Goal: Information Seeking & Learning: Learn about a topic

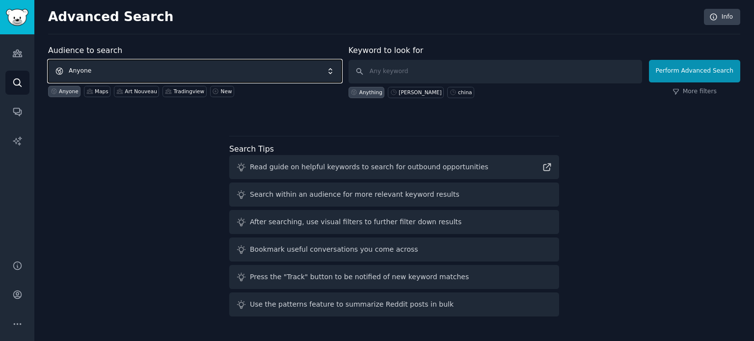
click at [150, 65] on span "Anyone" at bounding box center [195, 71] width 294 height 23
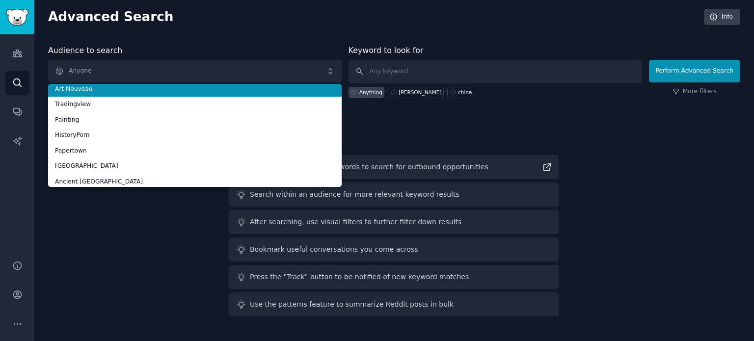
scroll to position [55, 0]
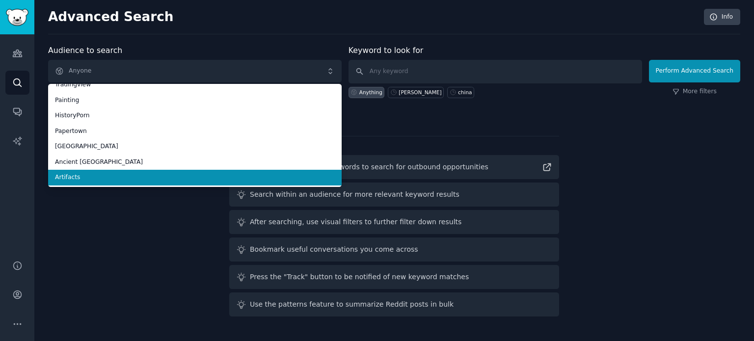
click at [132, 172] on li "Artifacts" at bounding box center [195, 178] width 294 height 16
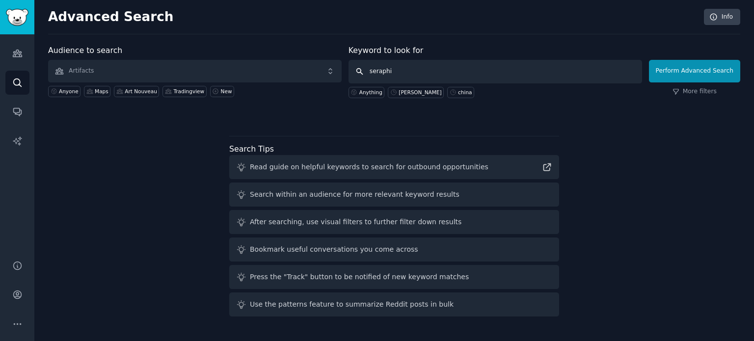
type input "seraphim"
click button "Perform Advanced Search" at bounding box center [694, 71] width 91 height 23
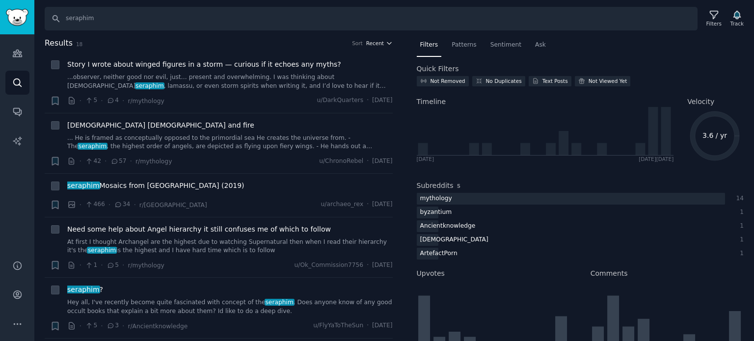
click at [373, 41] on span "Recent" at bounding box center [375, 43] width 18 height 7
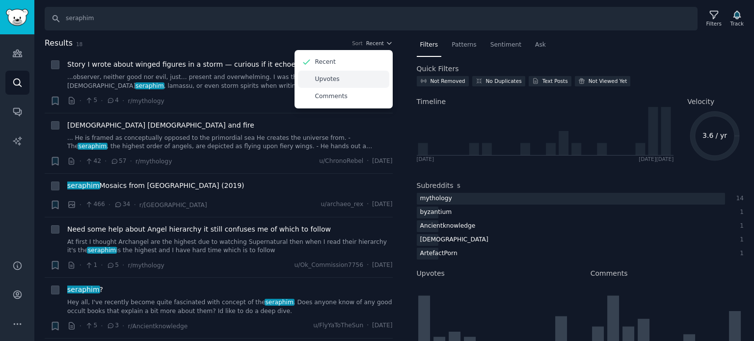
click at [348, 79] on div "Upvotes" at bounding box center [343, 79] width 91 height 17
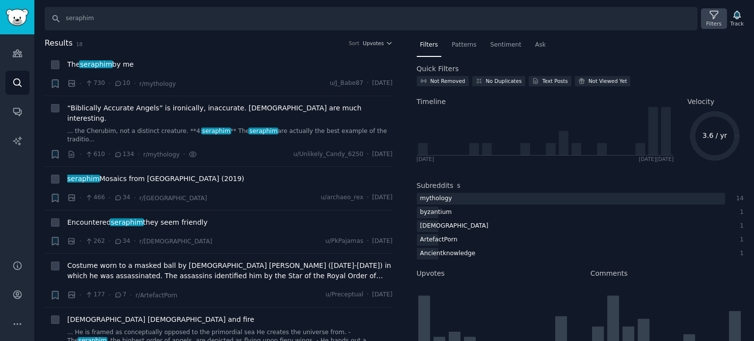
click at [720, 17] on icon at bounding box center [714, 15] width 10 height 10
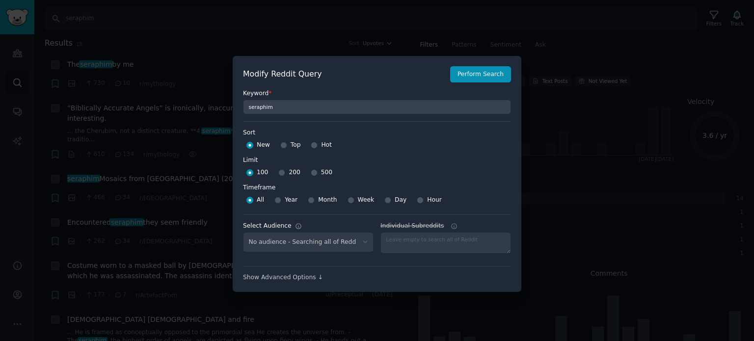
select select "66a4a96bf3"
click at [283, 145] on input "Top" at bounding box center [283, 145] width 7 height 7
radio input "true"
click at [483, 70] on button "Perform Search" at bounding box center [480, 74] width 61 height 17
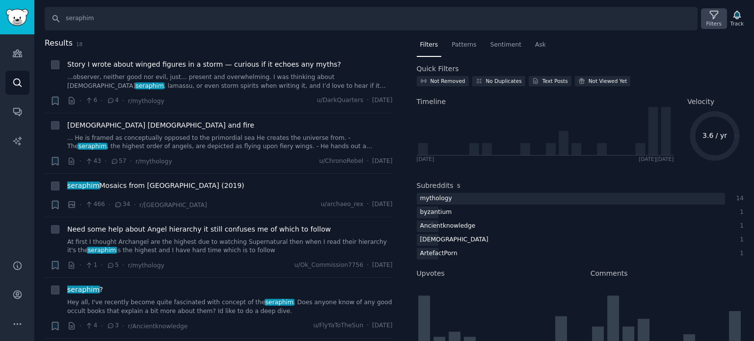
click at [711, 18] on icon at bounding box center [714, 15] width 10 height 10
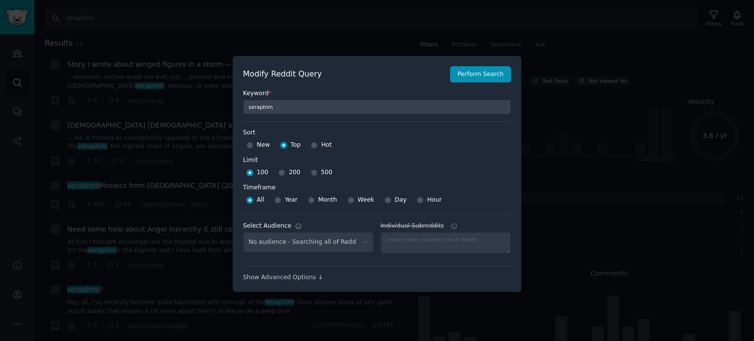
select select "66a4a96bf3"
click at [257, 143] on span "New" at bounding box center [263, 145] width 13 height 9
click at [253, 143] on input "New" at bounding box center [250, 145] width 7 height 7
radio input "true"
click at [488, 82] on button "Perform Search" at bounding box center [480, 74] width 61 height 17
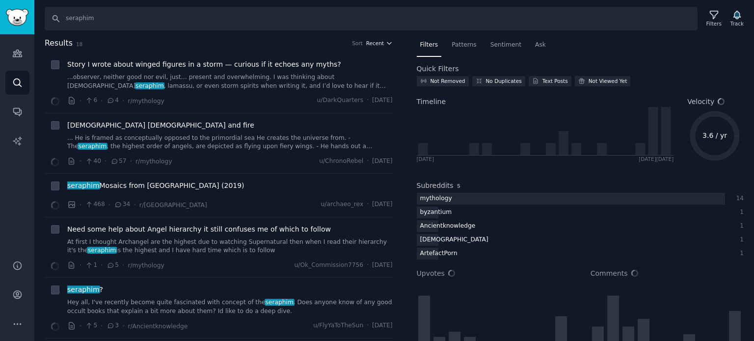
click at [378, 45] on span "Recent" at bounding box center [375, 43] width 18 height 7
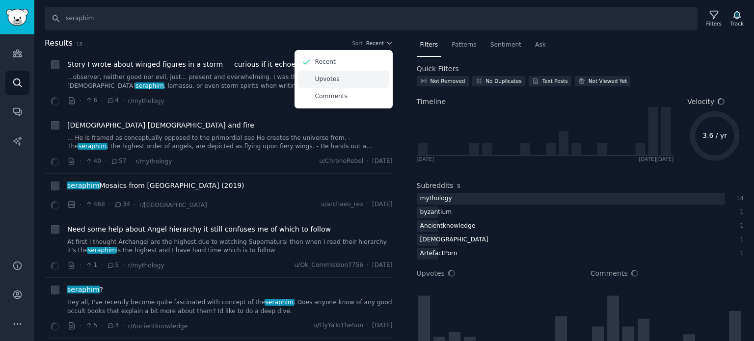
click at [346, 78] on div "Upvotes" at bounding box center [343, 79] width 91 height 17
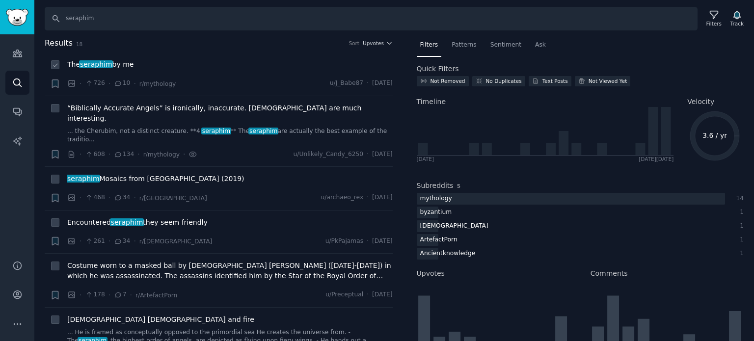
click at [114, 65] on span "The seraphim by me" at bounding box center [100, 64] width 66 height 10
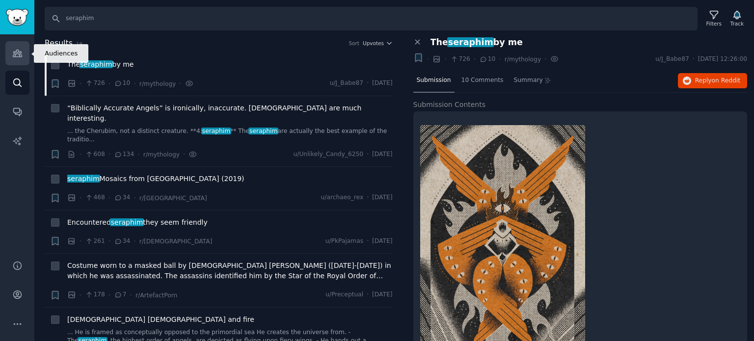
click at [17, 55] on icon "Sidebar" at bounding box center [17, 53] width 10 height 10
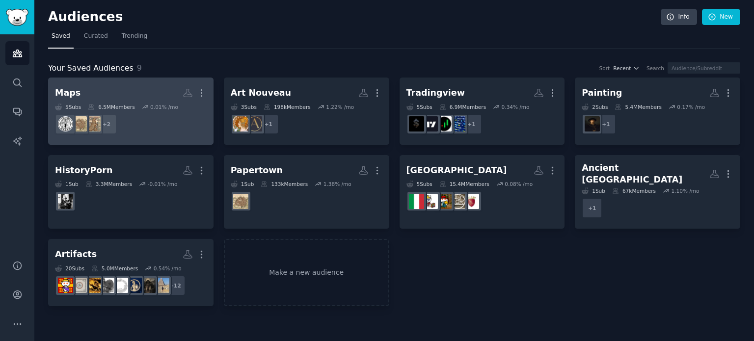
click at [110, 99] on h2 "Maps More" at bounding box center [131, 92] width 152 height 17
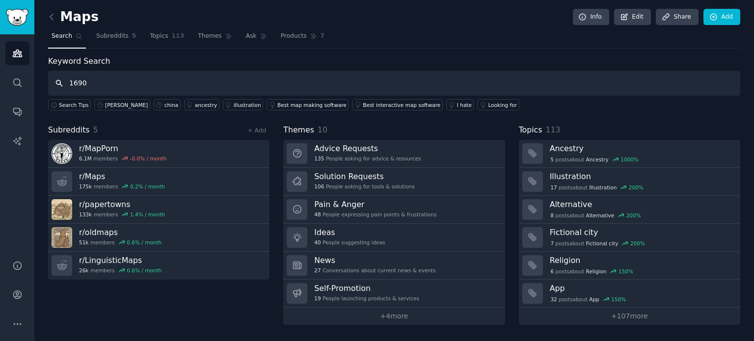
type input "1690"
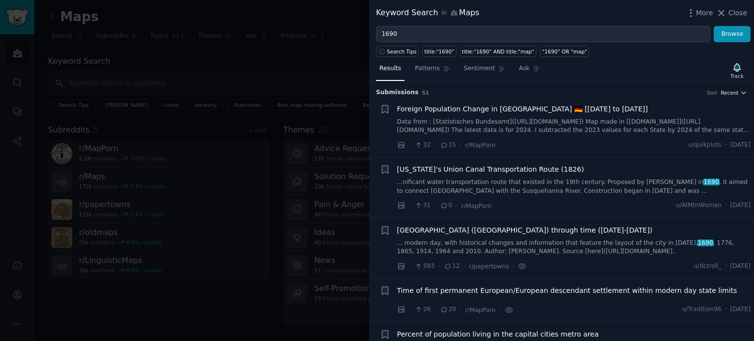
click at [722, 90] on span "Recent" at bounding box center [730, 92] width 18 height 7
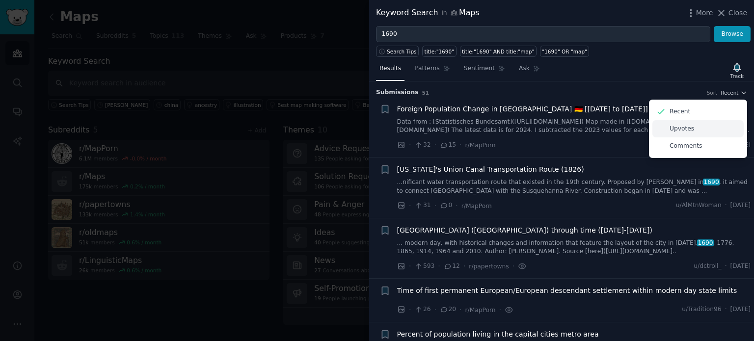
click at [676, 129] on p "Upvotes" at bounding box center [682, 129] width 25 height 9
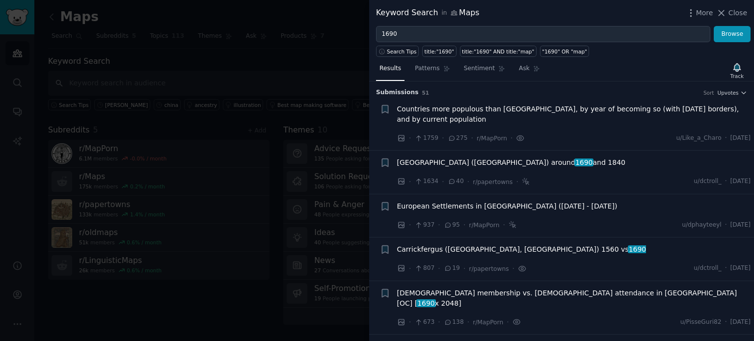
click at [454, 111] on span "Countries more populous than [GEOGRAPHIC_DATA], by year of becoming so (with [D…" at bounding box center [574, 114] width 354 height 21
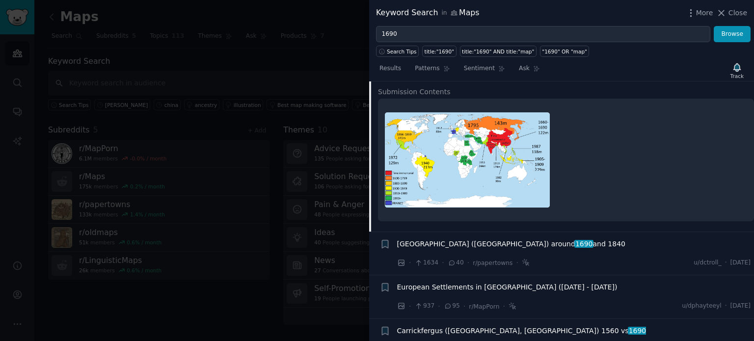
scroll to position [163, 0]
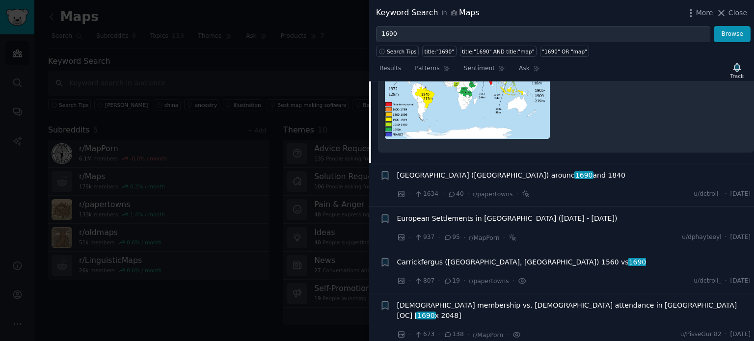
click at [450, 170] on span "[GEOGRAPHIC_DATA] ([GEOGRAPHIC_DATA]) around [DATE] and 1840" at bounding box center [511, 175] width 228 height 10
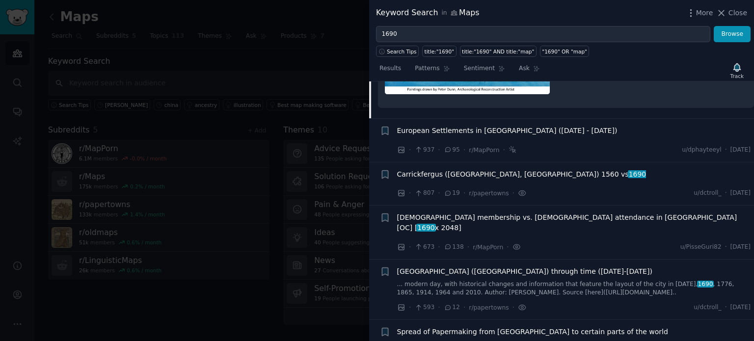
scroll to position [403, 0]
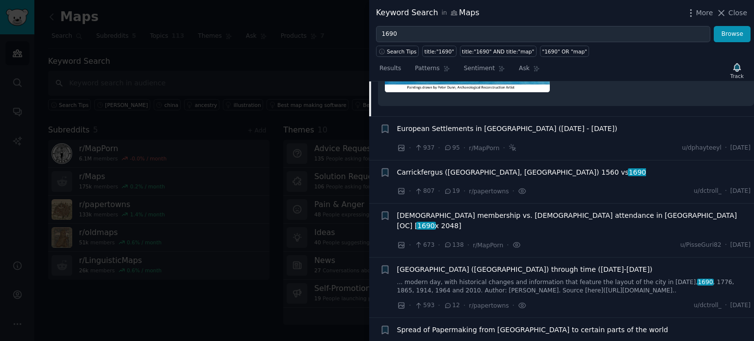
click at [484, 124] on span "European Settlements in [GEOGRAPHIC_DATA] ([DATE] - [DATE])" at bounding box center [507, 129] width 221 height 10
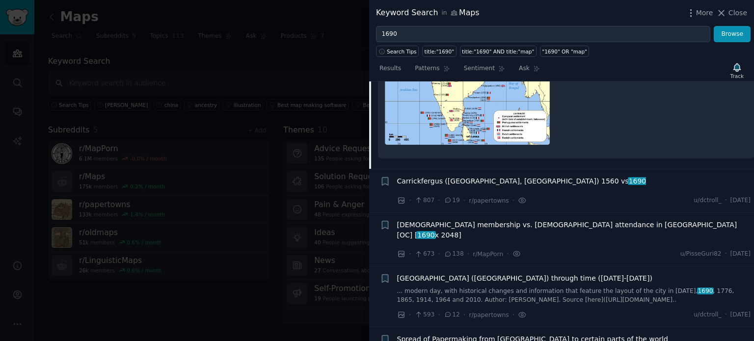
click at [464, 176] on span "Carrickfergus ([GEOGRAPHIC_DATA], [GEOGRAPHIC_DATA]) 1560 vs 1690" at bounding box center [522, 181] width 250 height 10
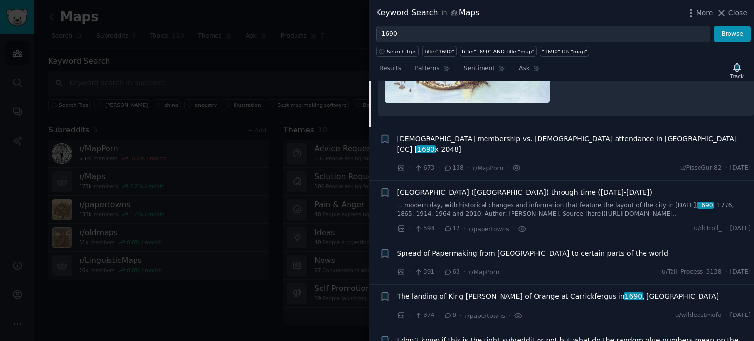
scroll to position [489, 0]
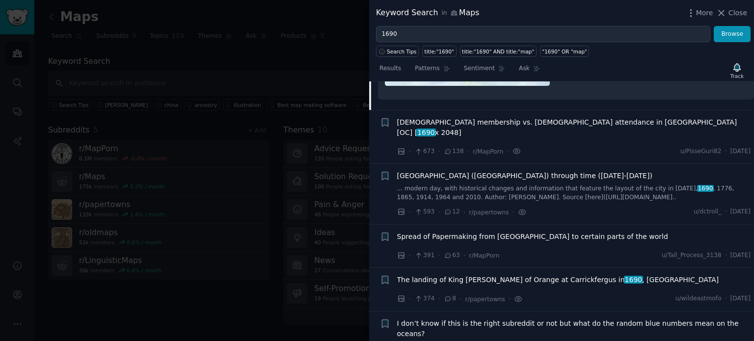
click at [460, 171] on span "[GEOGRAPHIC_DATA] ([GEOGRAPHIC_DATA]) through time ([DATE]-[DATE])" at bounding box center [524, 176] width 255 height 10
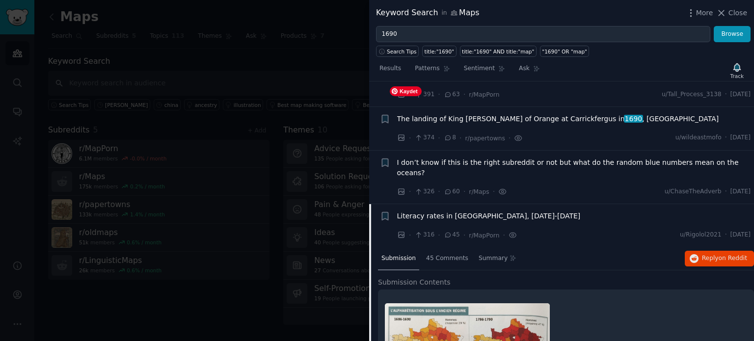
scroll to position [325, 0]
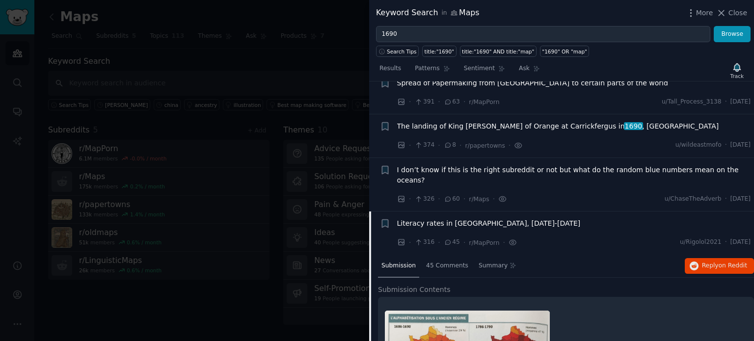
click at [467, 121] on span "The landing of King [PERSON_NAME] of Orange at Carrickfergus in [DATE] , [GEOGR…" at bounding box center [558, 126] width 322 height 10
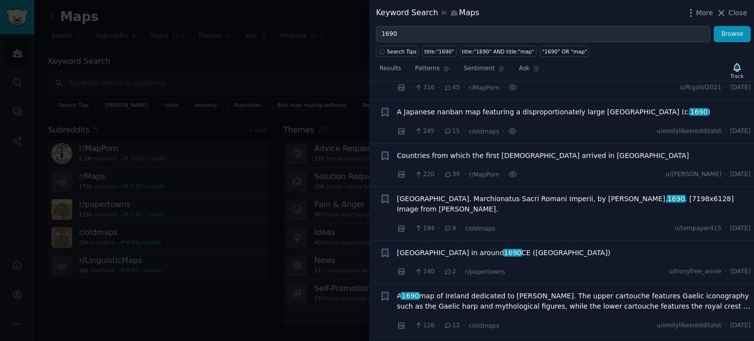
scroll to position [925, 0]
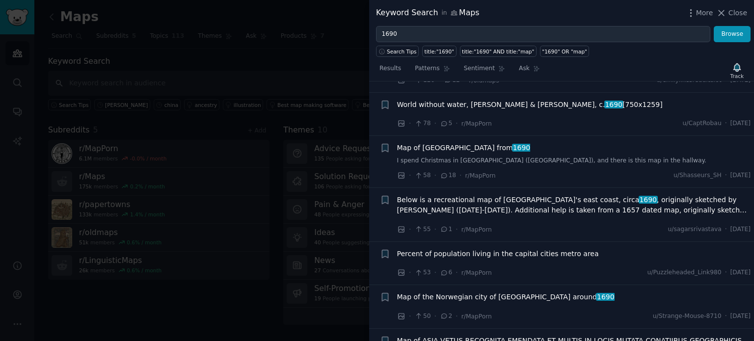
click at [458, 249] on span "Percent of population living in the capital cities metro area" at bounding box center [498, 254] width 202 height 10
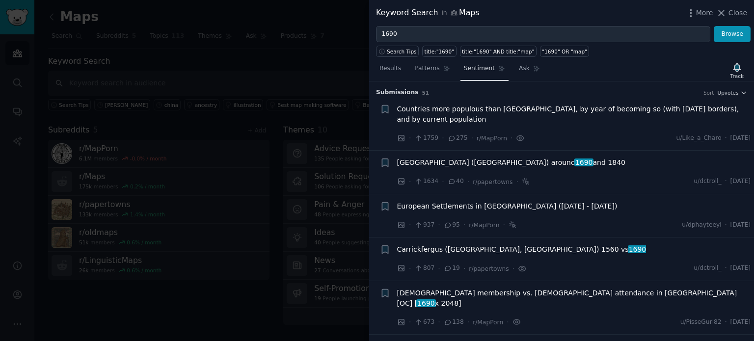
click at [478, 66] on span "Sentiment" at bounding box center [479, 68] width 31 height 9
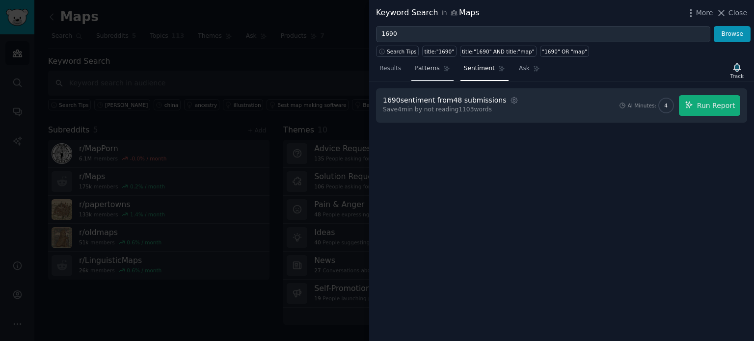
click at [416, 69] on span "Patterns" at bounding box center [427, 68] width 25 height 9
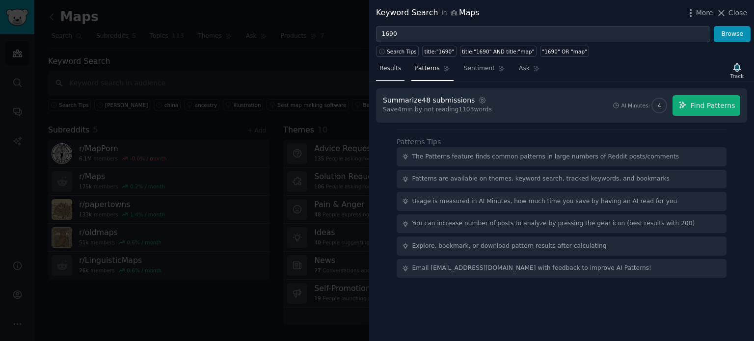
click at [391, 66] on span "Results" at bounding box center [391, 68] width 22 height 9
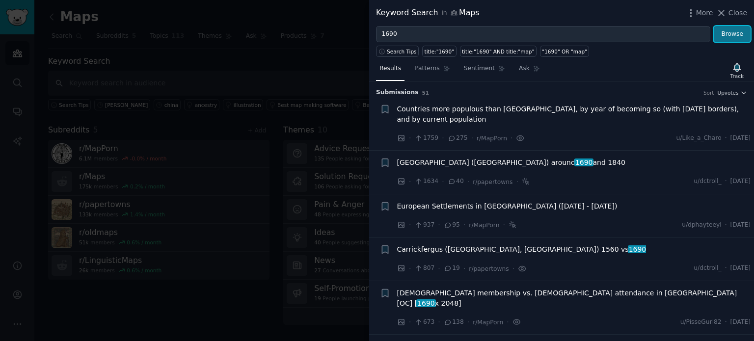
click at [730, 35] on button "Browse" at bounding box center [732, 34] width 37 height 17
click at [701, 12] on span "More" at bounding box center [705, 13] width 17 height 10
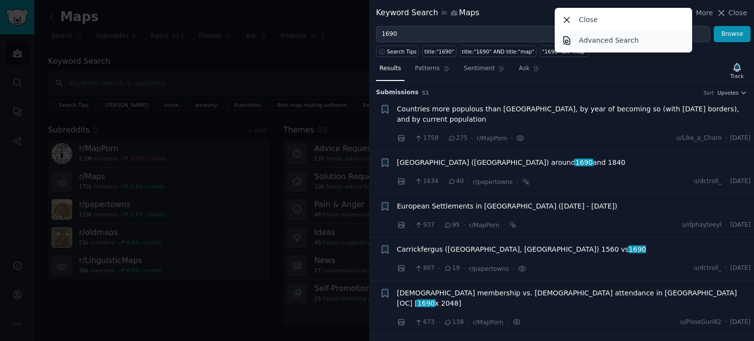
click at [610, 39] on p "Advanced Search" at bounding box center [609, 40] width 60 height 10
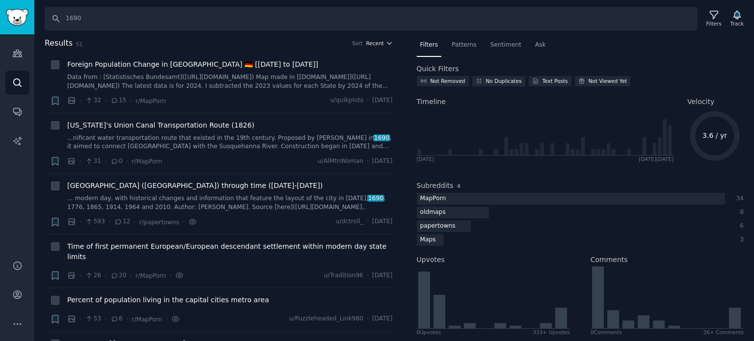
click at [372, 44] on span "Recent" at bounding box center [375, 43] width 18 height 7
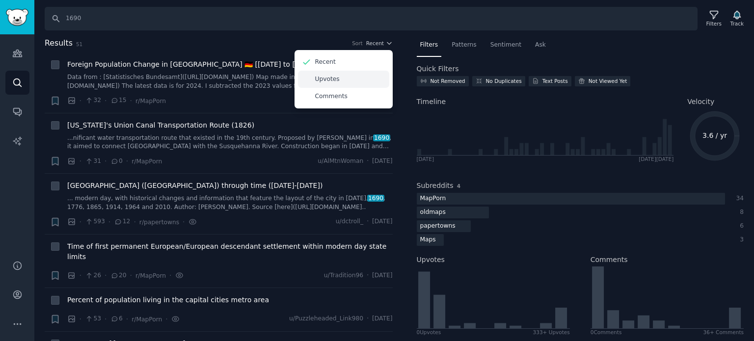
click at [356, 76] on div "Upvotes" at bounding box center [343, 79] width 91 height 17
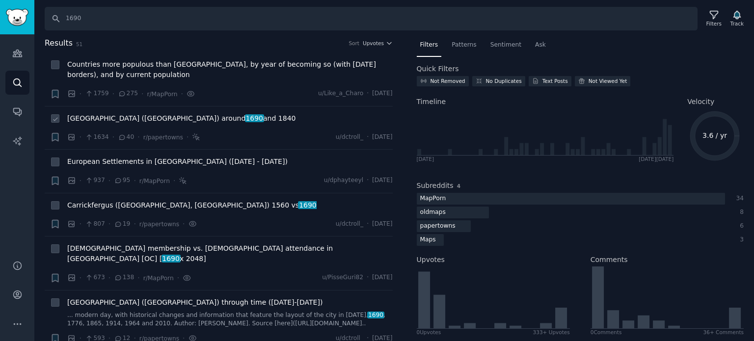
click at [135, 115] on span "[GEOGRAPHIC_DATA] ([GEOGRAPHIC_DATA]) around [DATE] and 1840" at bounding box center [181, 118] width 228 height 10
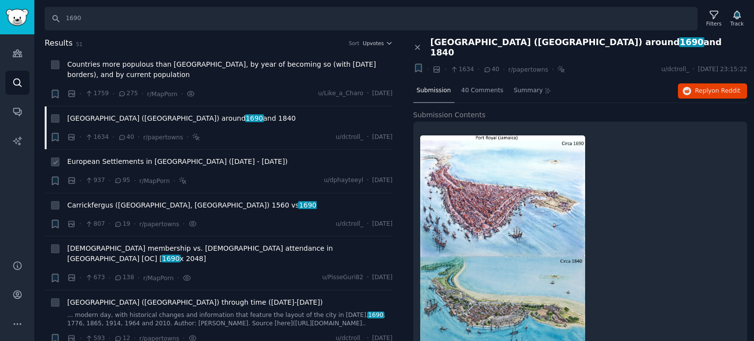
click at [154, 163] on span "European Settlements in [GEOGRAPHIC_DATA] ([DATE] - [DATE])" at bounding box center [177, 162] width 221 height 10
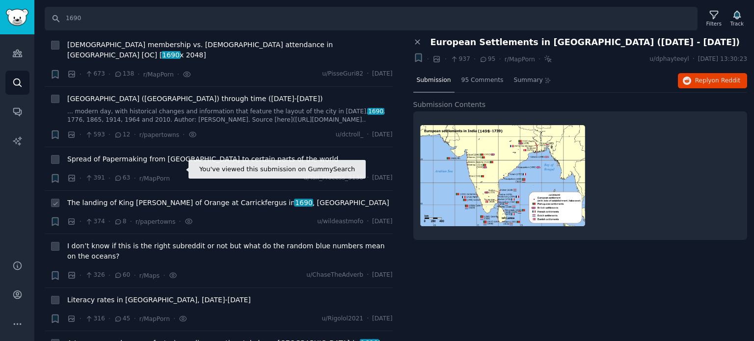
scroll to position [246, 0]
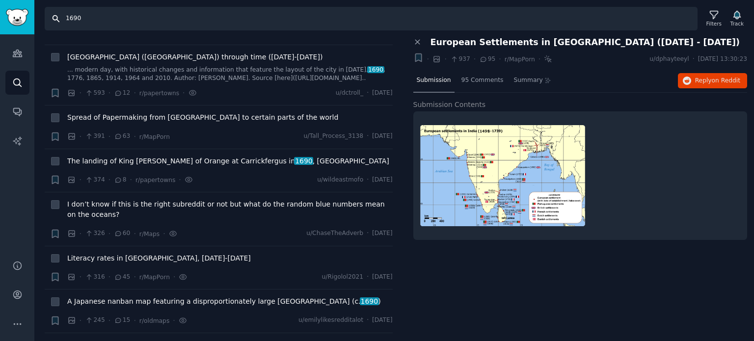
drag, startPoint x: 70, startPoint y: 17, endPoint x: 92, endPoint y: 20, distance: 22.7
click at [92, 20] on input "1690" at bounding box center [371, 19] width 653 height 24
type input "1300"
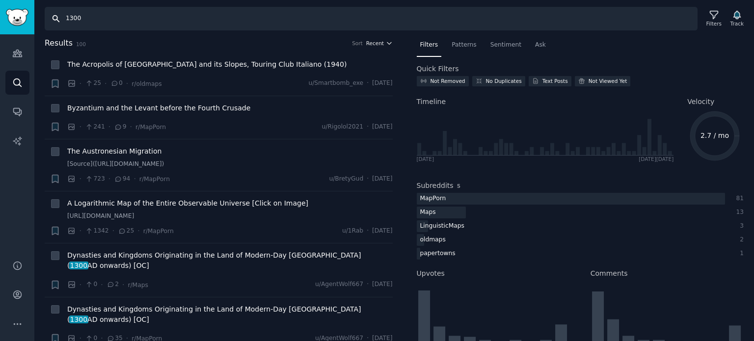
click at [379, 45] on span "Recent" at bounding box center [375, 43] width 18 height 7
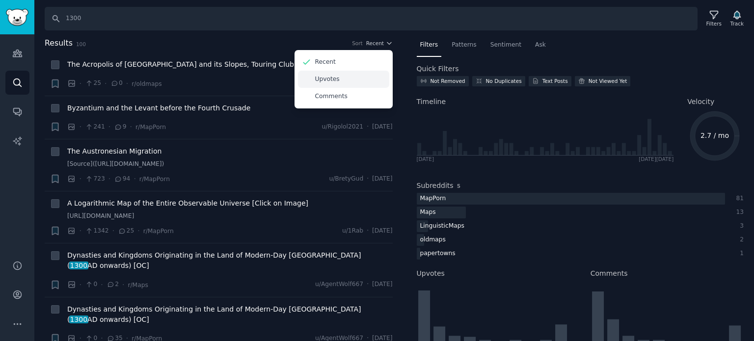
click at [355, 78] on div "Upvotes" at bounding box center [343, 79] width 91 height 17
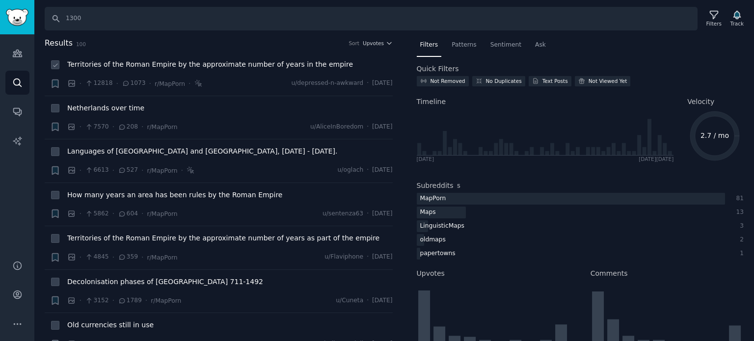
click at [186, 62] on span "Territories of the Roman Empire by the approximate number of years in the empire" at bounding box center [210, 64] width 286 height 10
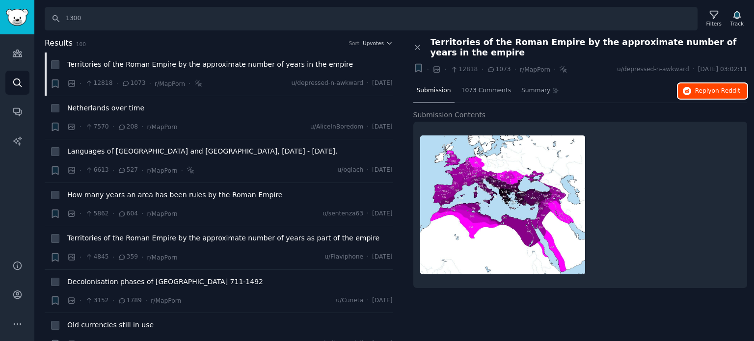
click at [692, 90] on icon "button" at bounding box center [687, 91] width 9 height 9
click at [102, 108] on span "Netherlands over time" at bounding box center [105, 108] width 77 height 10
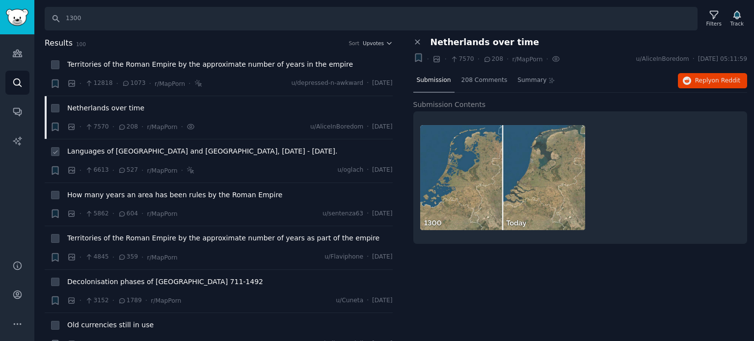
click at [92, 151] on span "Languages of [GEOGRAPHIC_DATA] and [GEOGRAPHIC_DATA], [DATE] - [DATE]." at bounding box center [202, 151] width 270 height 10
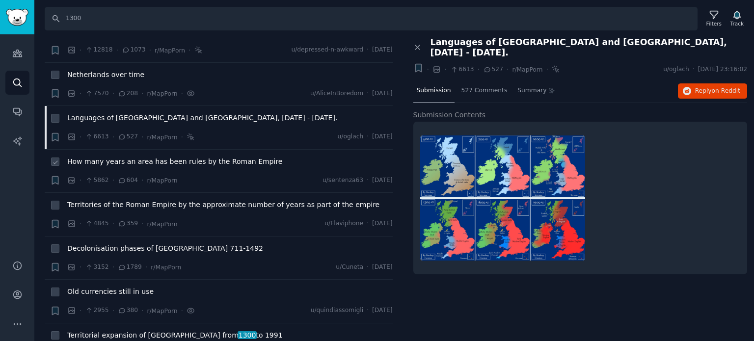
scroll to position [49, 0]
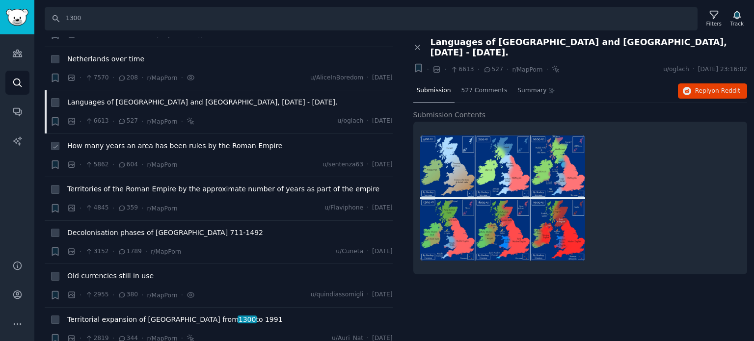
click at [132, 147] on span "How many years an area has been rules by the Roman Empire" at bounding box center [174, 146] width 215 height 10
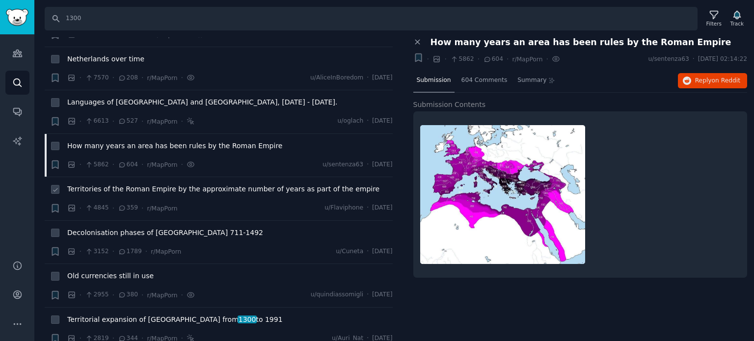
click at [149, 189] on span "Territories of the Roman Empire by the approximate number of years as part of t…" at bounding box center [223, 189] width 312 height 10
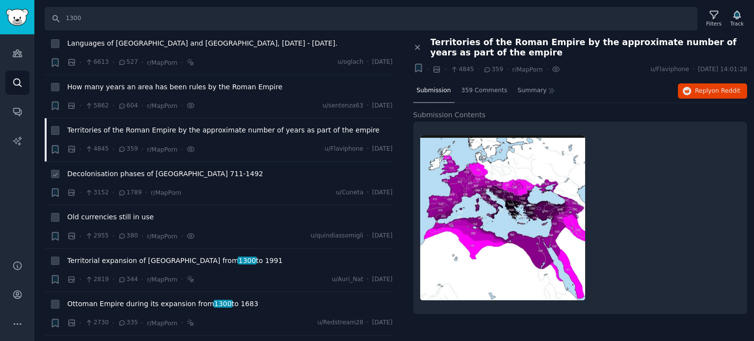
scroll to position [147, 0]
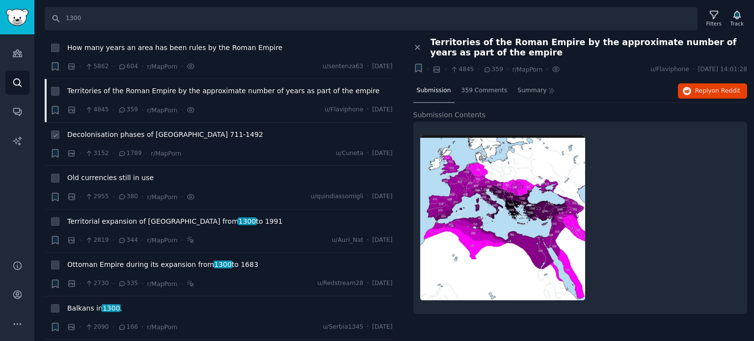
click at [97, 131] on span "Decolonisation phases of [GEOGRAPHIC_DATA] 711-1492" at bounding box center [165, 135] width 196 height 10
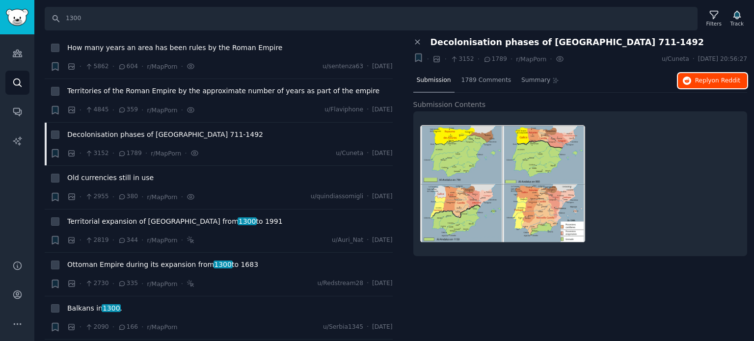
click at [689, 80] on icon "button" at bounding box center [687, 81] width 9 height 9
click at [131, 263] on span "Ottoman Empire during its expansion from [DATE] to [DATE]" at bounding box center [162, 265] width 191 height 10
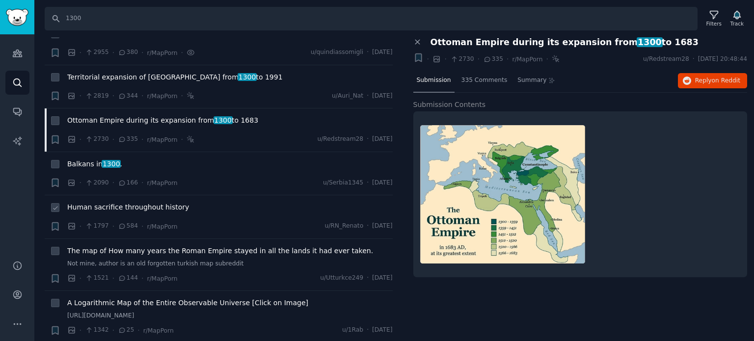
scroll to position [295, 0]
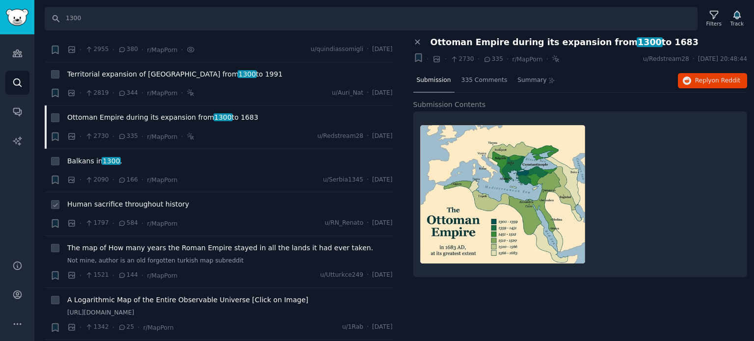
click at [111, 203] on span "Human sacrifice throughout history" at bounding box center [128, 204] width 122 height 10
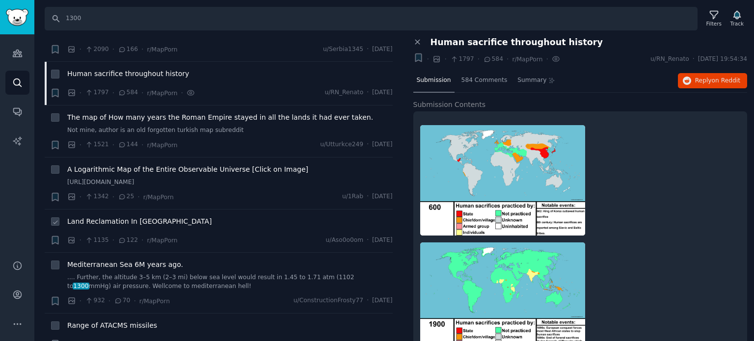
scroll to position [442, 0]
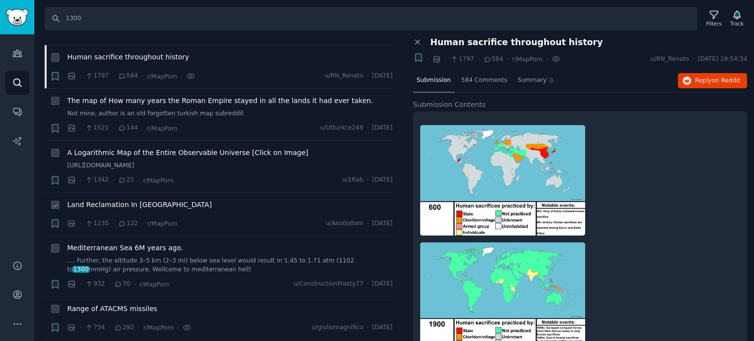
click at [115, 202] on span "Land Reclamation In [GEOGRAPHIC_DATA]" at bounding box center [139, 205] width 145 height 10
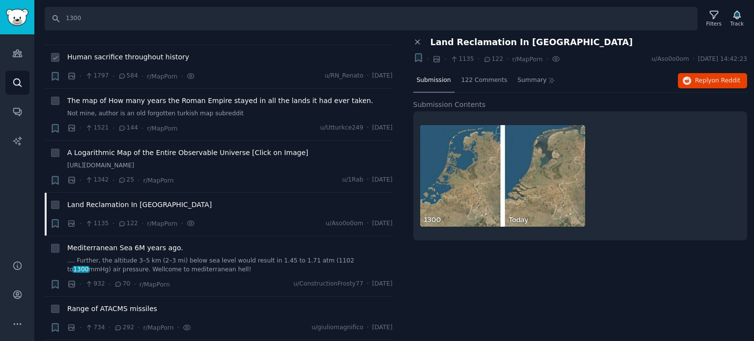
click at [114, 59] on span "Human sacrifice throughout history" at bounding box center [128, 57] width 122 height 10
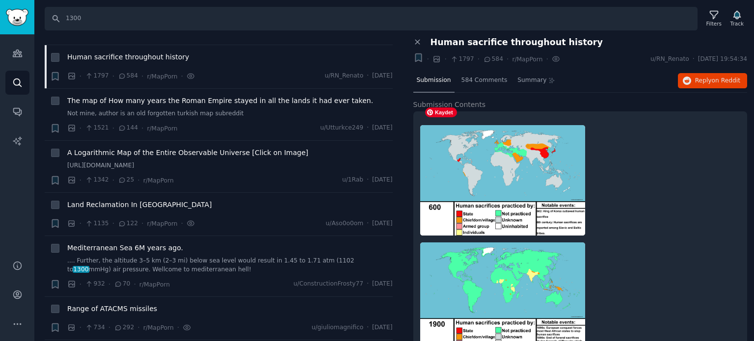
click at [515, 179] on img at bounding box center [502, 180] width 165 height 111
click at [690, 80] on icon "button" at bounding box center [687, 81] width 9 height 9
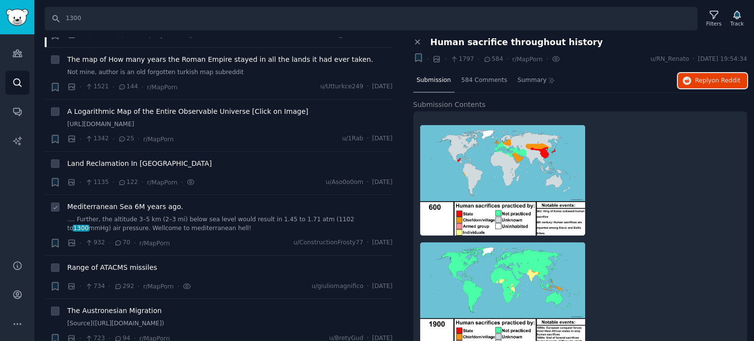
scroll to position [540, 0]
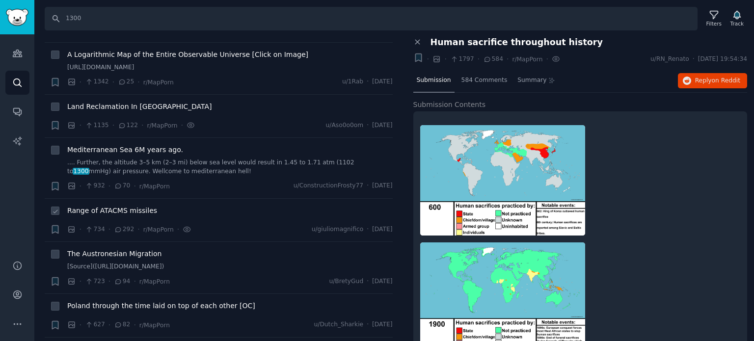
click at [114, 209] on span "Range of ATACMS missiles" at bounding box center [112, 211] width 90 height 10
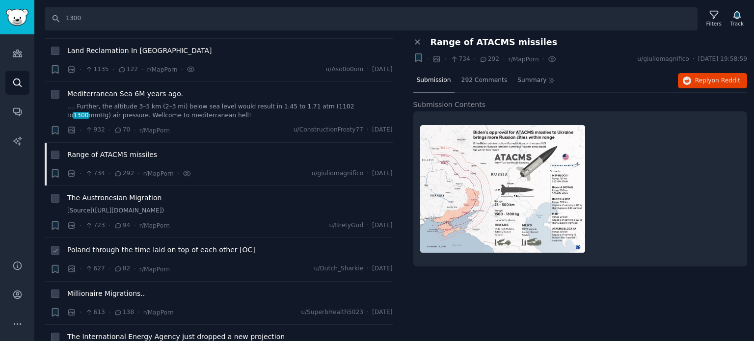
scroll to position [639, 0]
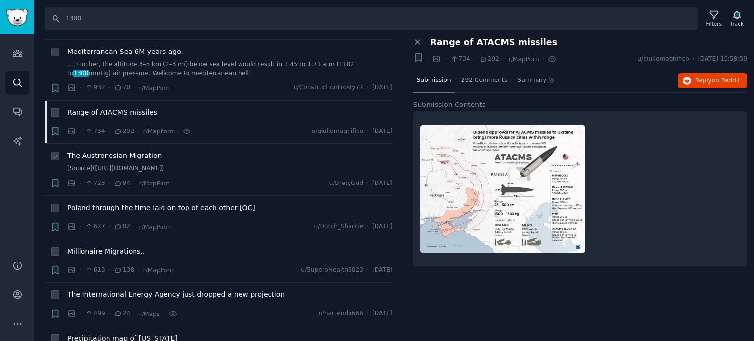
click at [108, 156] on span "The Austronesian Migration" at bounding box center [114, 156] width 94 height 10
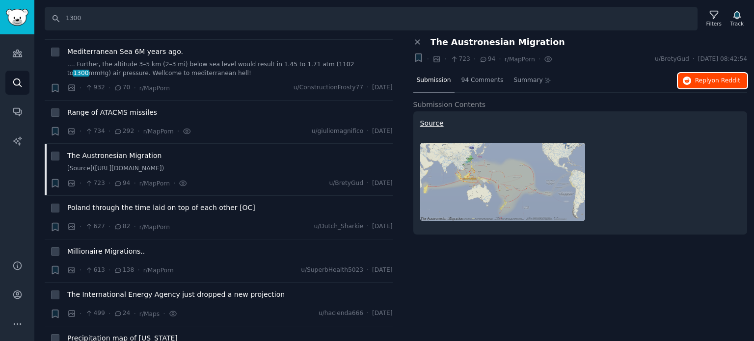
click at [691, 78] on icon "button" at bounding box center [687, 81] width 9 height 9
click at [116, 204] on span "Poland through the time laid on top of each other [OC]" at bounding box center [161, 208] width 188 height 10
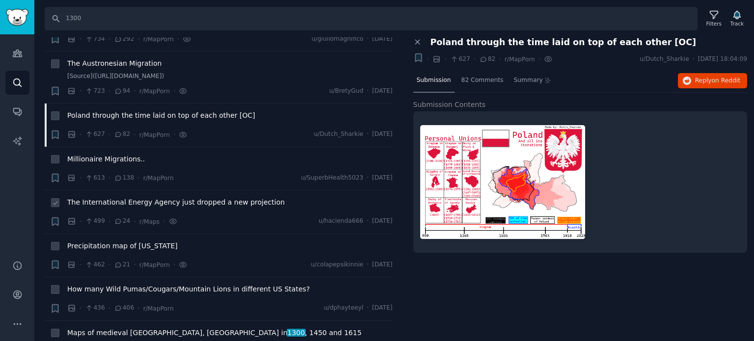
scroll to position [737, 0]
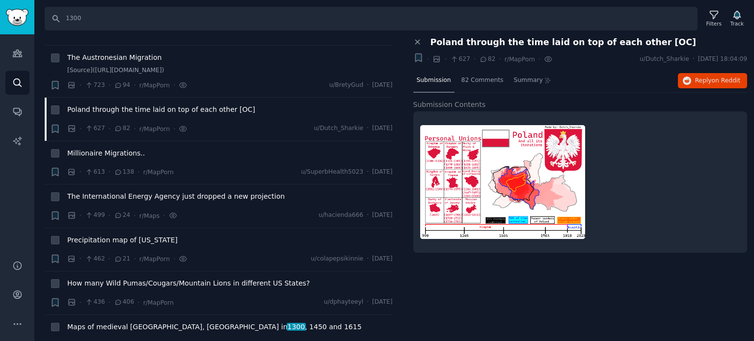
click at [637, 283] on div "Close panel Poland through the time laid on top of each other [OC] + · · 627 · …" at bounding box center [581, 189] width 348 height 305
click at [696, 82] on button "Reply on Reddit" at bounding box center [712, 81] width 69 height 16
click at [128, 237] on span "Precipitation map of [US_STATE]" at bounding box center [122, 240] width 111 height 10
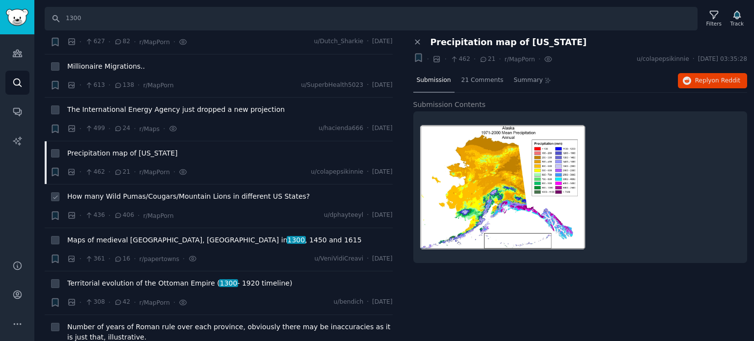
scroll to position [835, 0]
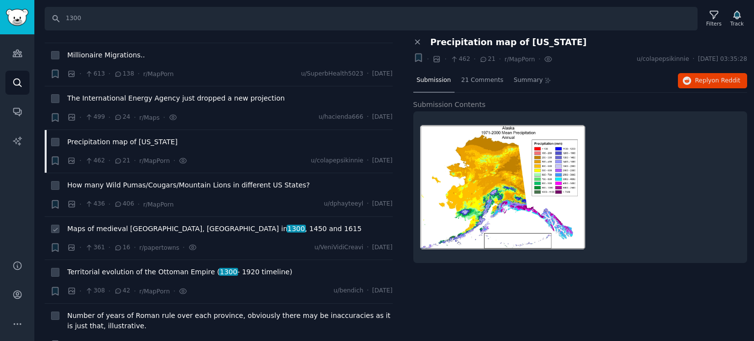
click at [97, 229] on span "Maps of medieval [GEOGRAPHIC_DATA], [GEOGRAPHIC_DATA] in [DATE] , 1450 and 1615" at bounding box center [214, 229] width 295 height 10
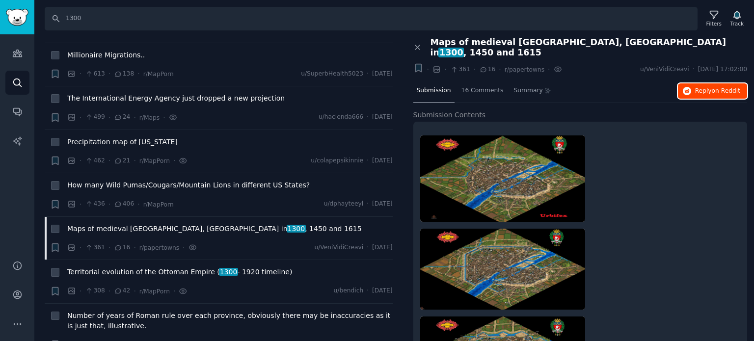
click at [711, 87] on span "Reply on Reddit" at bounding box center [718, 91] width 45 height 9
click at [137, 227] on span "Maps of medieval [GEOGRAPHIC_DATA], [GEOGRAPHIC_DATA] in [DATE] , 1450 and 1615" at bounding box center [214, 229] width 295 height 10
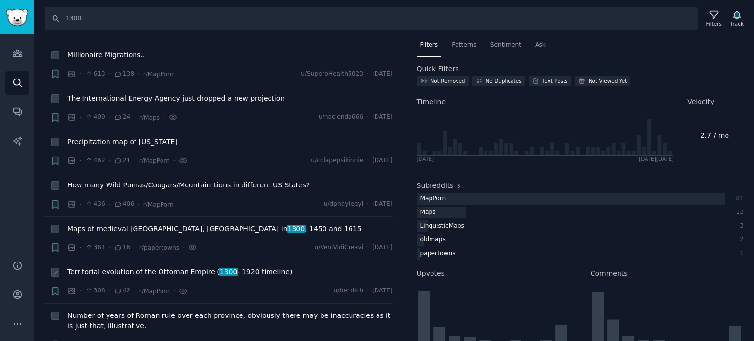
click at [153, 271] on span "Territorial evolution of the Ottoman Empire ( [DATE] - [DATE] timeline)" at bounding box center [179, 272] width 225 height 10
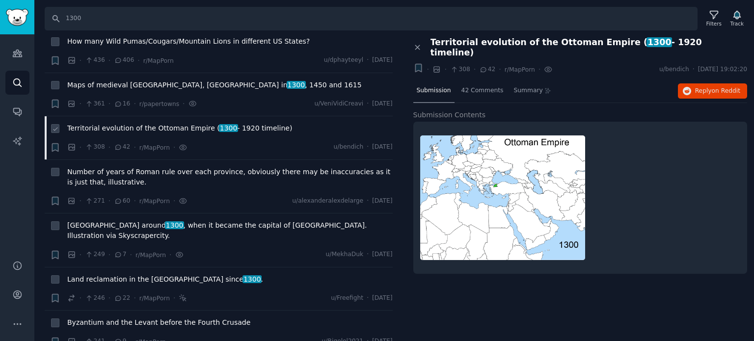
scroll to position [982, 0]
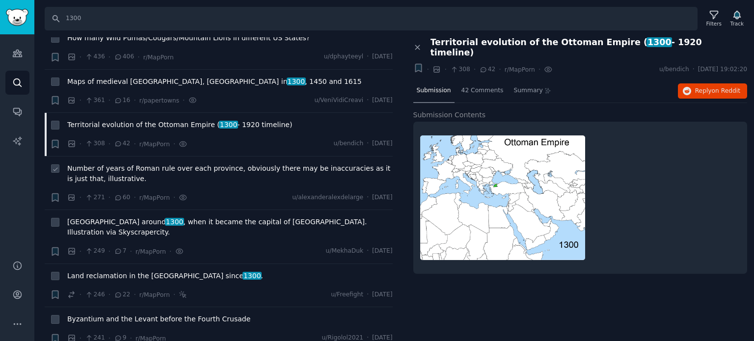
click at [133, 169] on span "Number of years of Roman rule over each province, obviously there may be inaccu…" at bounding box center [230, 174] width 326 height 21
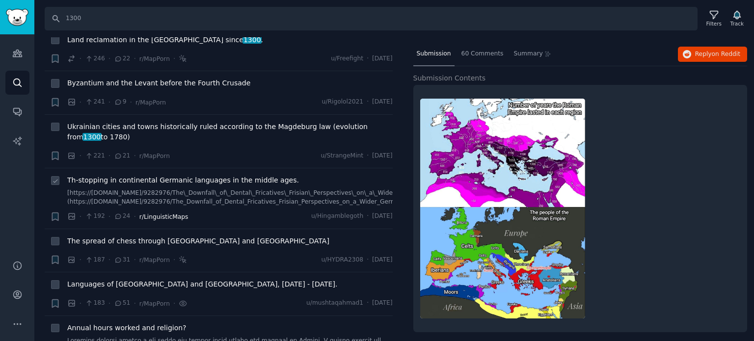
scroll to position [1228, 0]
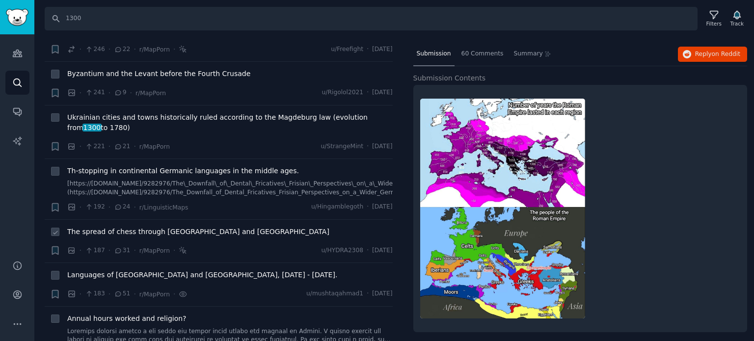
click at [119, 227] on span "The spread of chess through [GEOGRAPHIC_DATA] and [GEOGRAPHIC_DATA]" at bounding box center [198, 232] width 262 height 10
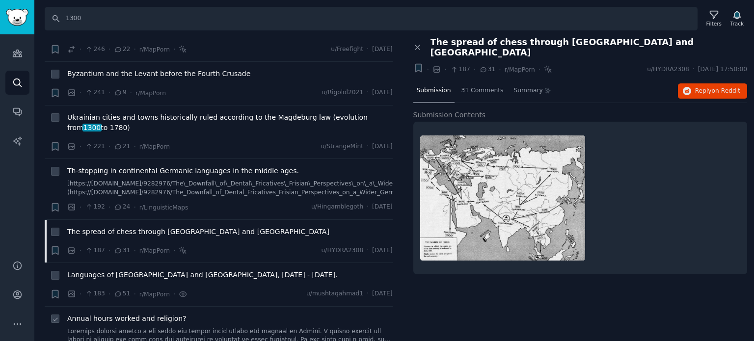
scroll to position [1326, 0]
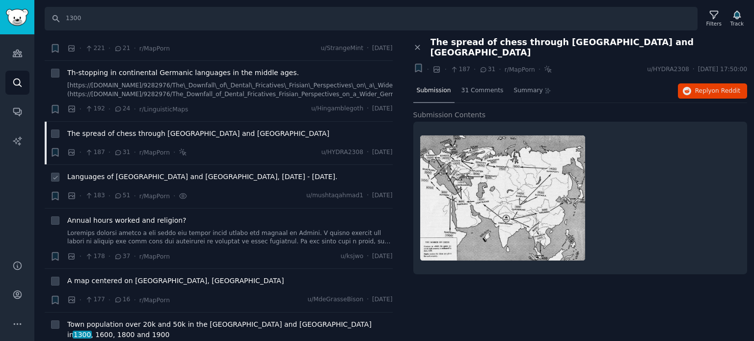
click at [107, 165] on li "+ Languages of [GEOGRAPHIC_DATA], [DATE] - [DATE]. · 183 · 51 · r/MapPorn · u/m…" at bounding box center [219, 186] width 348 height 43
click at [108, 172] on span "Languages of [GEOGRAPHIC_DATA] and [GEOGRAPHIC_DATA], [DATE] - [DATE]." at bounding box center [202, 177] width 270 height 10
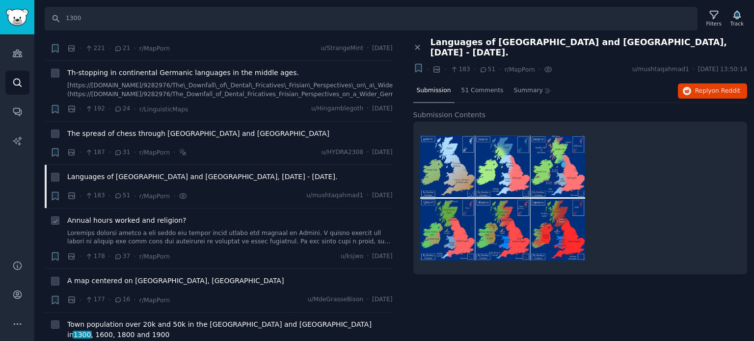
click at [117, 216] on span "Annual hours worked and religion?" at bounding box center [126, 221] width 119 height 10
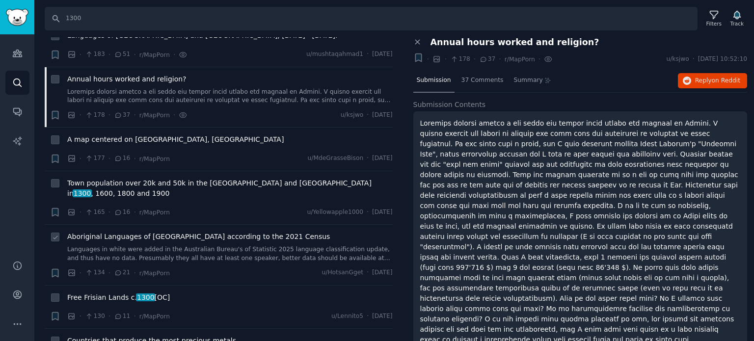
scroll to position [1474, 0]
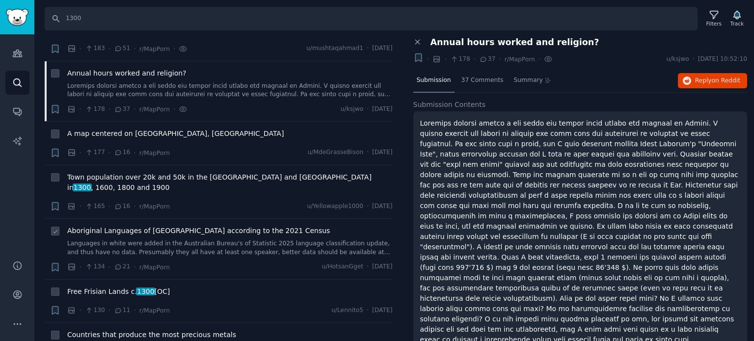
click at [110, 226] on span "Aboriginal Languages of [GEOGRAPHIC_DATA] according to the 2021 Census" at bounding box center [198, 231] width 263 height 10
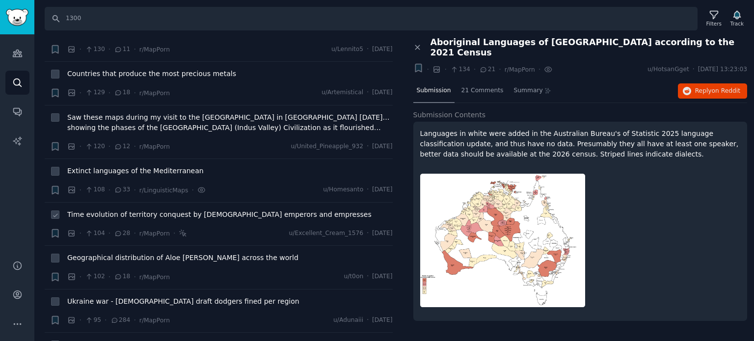
scroll to position [1768, 0]
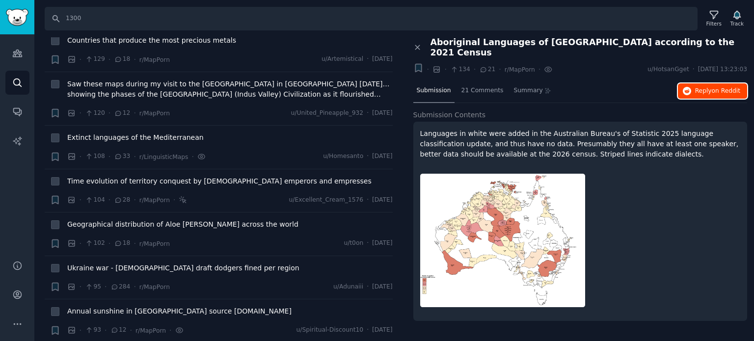
click at [695, 84] on button "Reply on Reddit" at bounding box center [712, 92] width 69 height 16
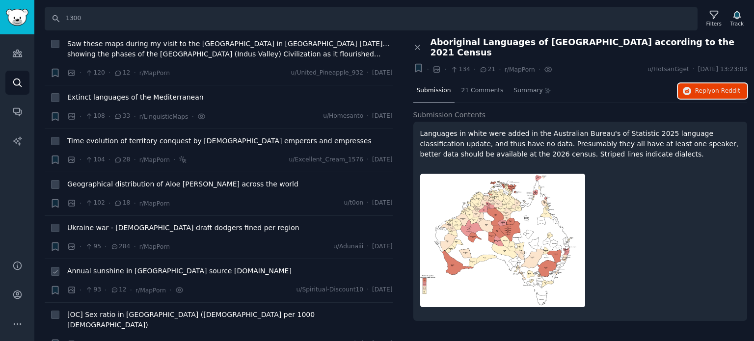
scroll to position [1867, 0]
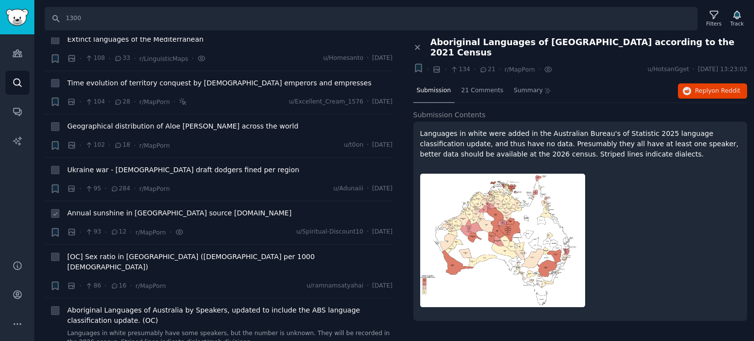
click at [110, 208] on span "Annual sunshine in [GEOGRAPHIC_DATA] source [DOMAIN_NAME]" at bounding box center [179, 213] width 224 height 10
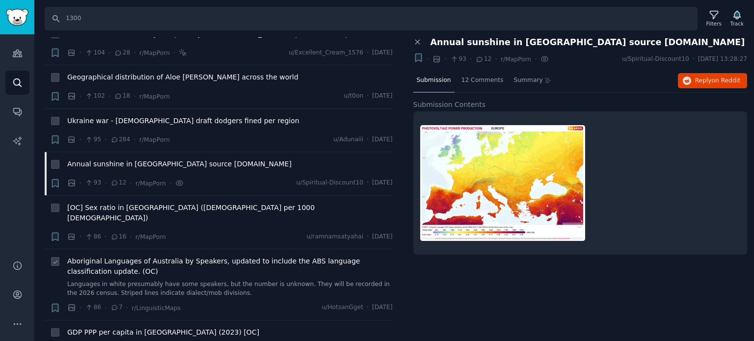
scroll to position [1965, 0]
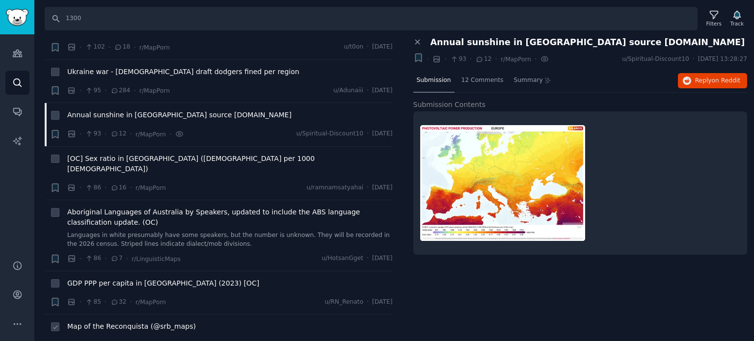
click at [111, 322] on span "Map of the Reconquista (@srb_maps)" at bounding box center [131, 327] width 129 height 10
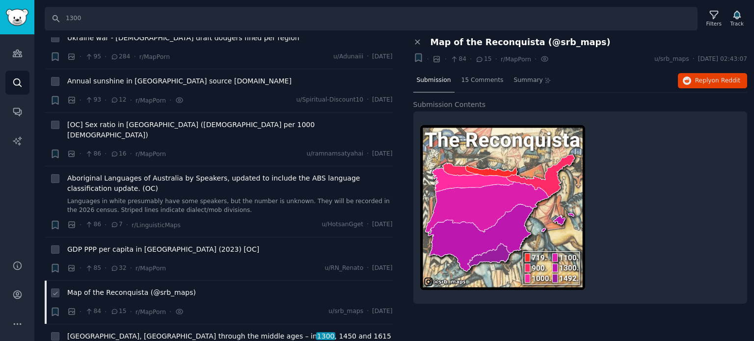
scroll to position [2063, 0]
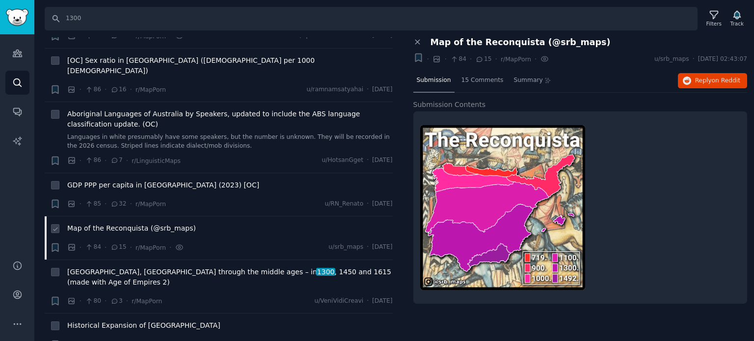
click at [106, 223] on span "Map of the Reconquista (@srb_maps)" at bounding box center [131, 228] width 129 height 10
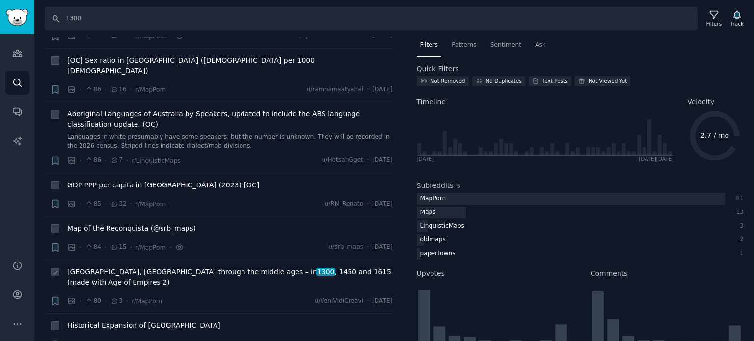
click at [110, 267] on span "[GEOGRAPHIC_DATA], [GEOGRAPHIC_DATA] through the middle ages – in [DATE] , 1450…" at bounding box center [230, 277] width 326 height 21
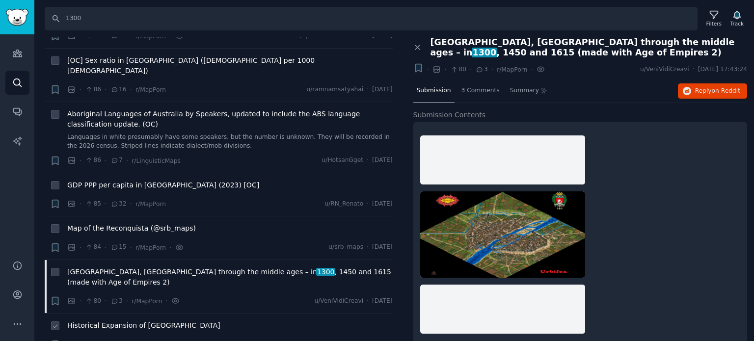
click at [124, 321] on span "Historical Expansion of [GEOGRAPHIC_DATA]" at bounding box center [143, 326] width 153 height 10
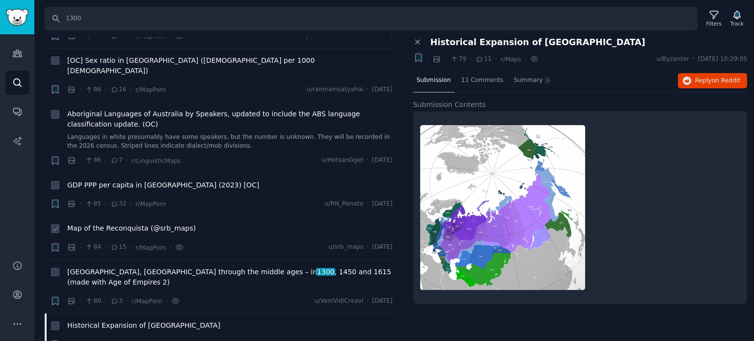
scroll to position [2161, 0]
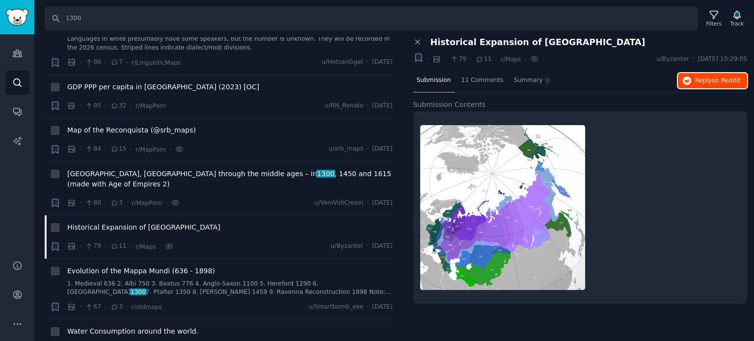
click at [706, 80] on span "Reply on Reddit" at bounding box center [718, 81] width 45 height 9
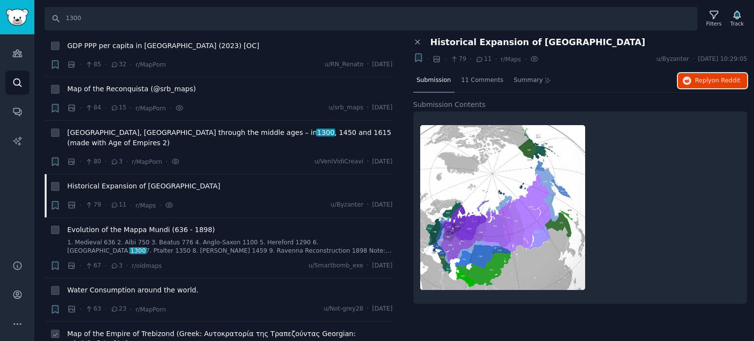
scroll to position [2259, 0]
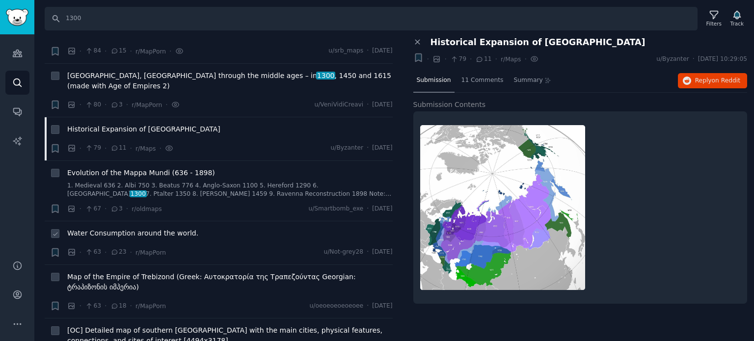
click at [100, 228] on span "Water Consumption around the world." at bounding box center [132, 233] width 131 height 10
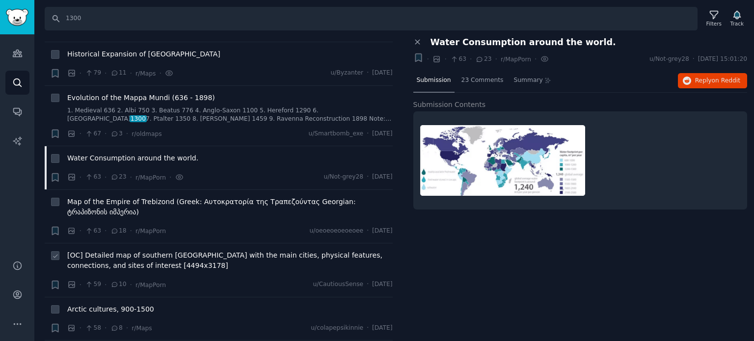
scroll to position [2358, 0]
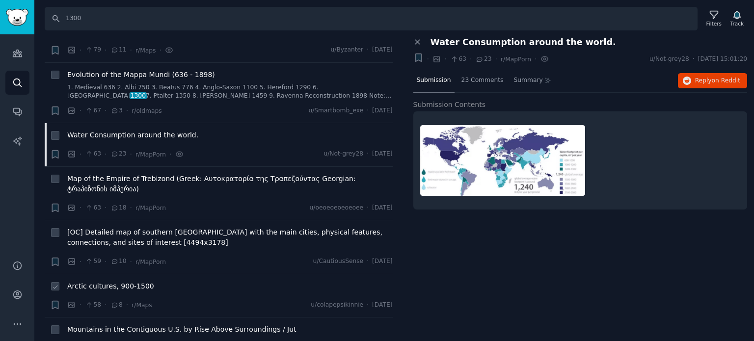
click at [92, 281] on span "Arctic cultures, 900-1500" at bounding box center [110, 286] width 87 height 10
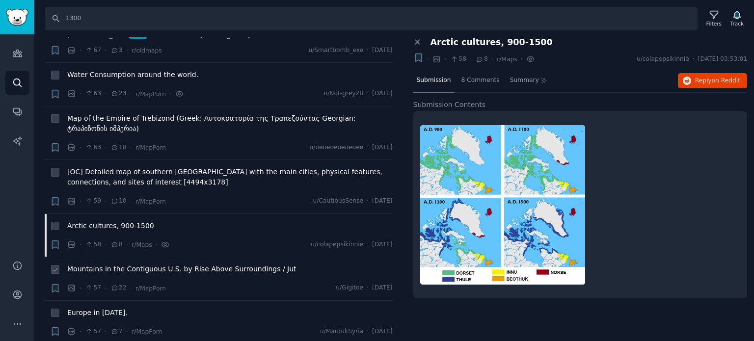
scroll to position [2456, 0]
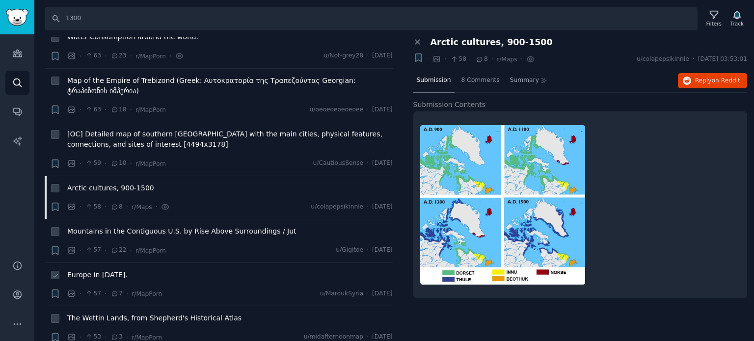
click at [105, 270] on span "Europe in [DATE]." at bounding box center [97, 275] width 60 height 10
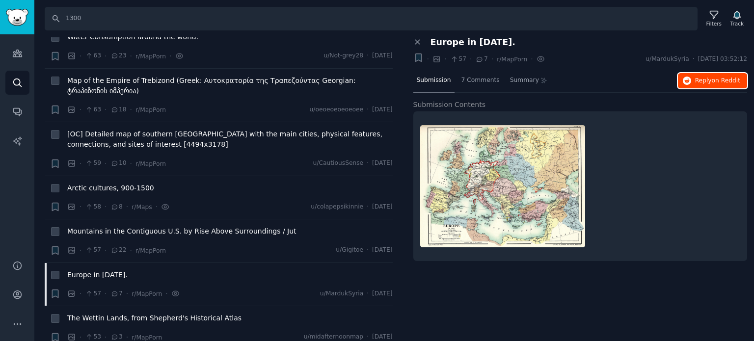
click at [705, 81] on span "Reply on Reddit" at bounding box center [718, 81] width 45 height 9
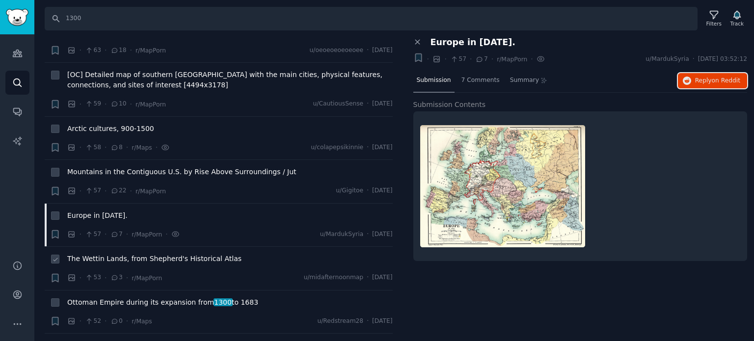
scroll to position [2603, 0]
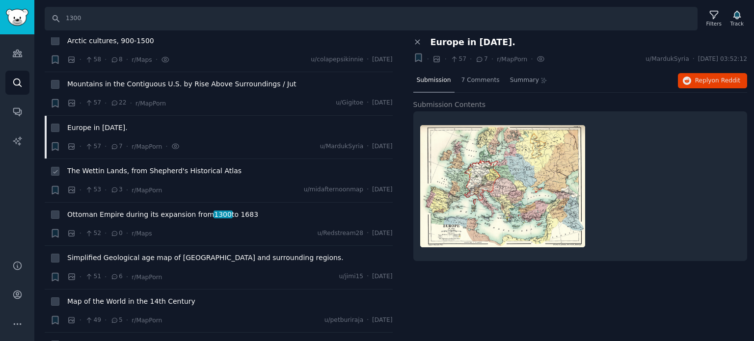
click at [121, 166] on span "The Wettin Lands, from Shepherd's Historical Atlas" at bounding box center [154, 171] width 174 height 10
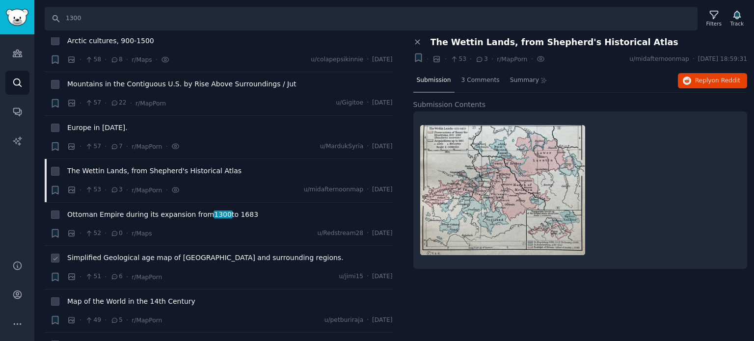
click at [148, 253] on span "Simplified Geological age map of [GEOGRAPHIC_DATA] and surrounding regions." at bounding box center [205, 258] width 277 height 10
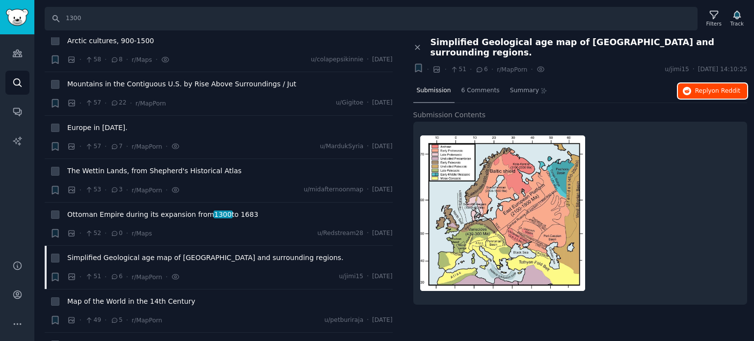
click at [711, 87] on span "Reply on Reddit" at bounding box center [718, 91] width 45 height 9
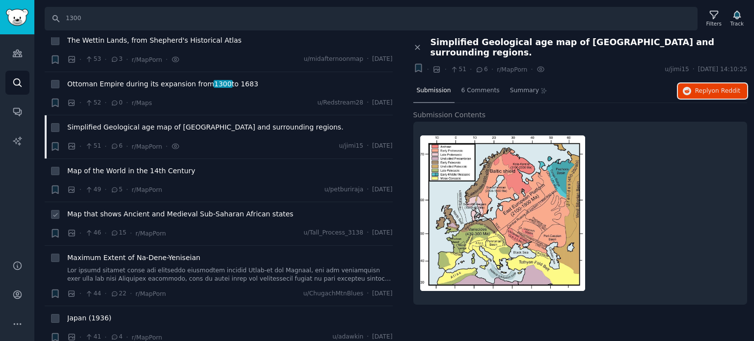
scroll to position [2751, 0]
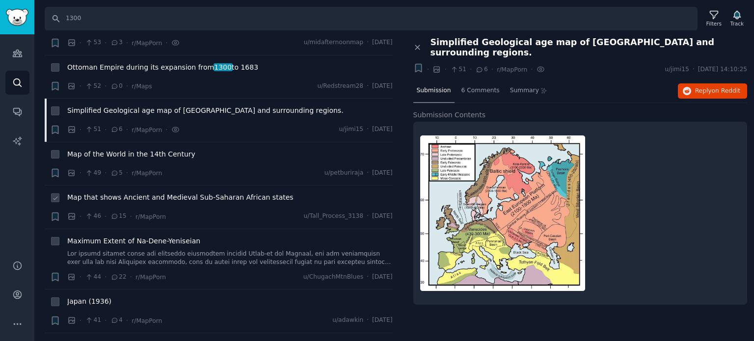
click at [106, 193] on span "Map that shows Ancient and Medieval Sub-Saharan African states" at bounding box center [180, 198] width 226 height 10
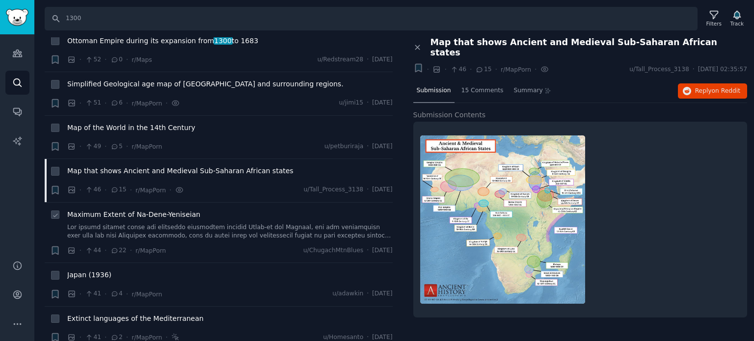
scroll to position [2800, 0]
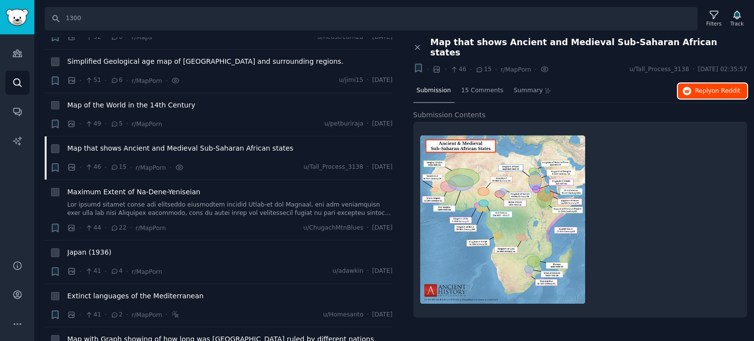
click at [699, 87] on span "Reply on Reddit" at bounding box center [718, 91] width 45 height 9
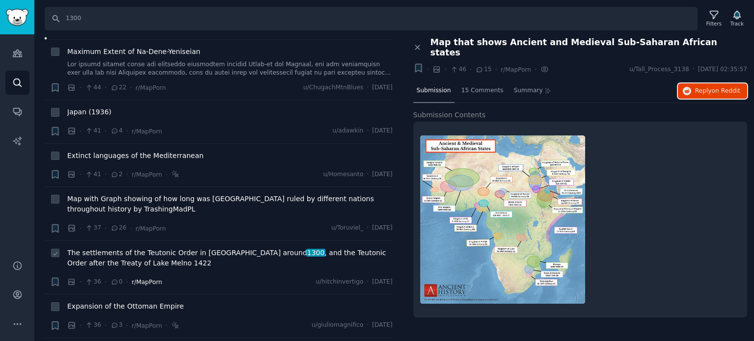
scroll to position [2996, 0]
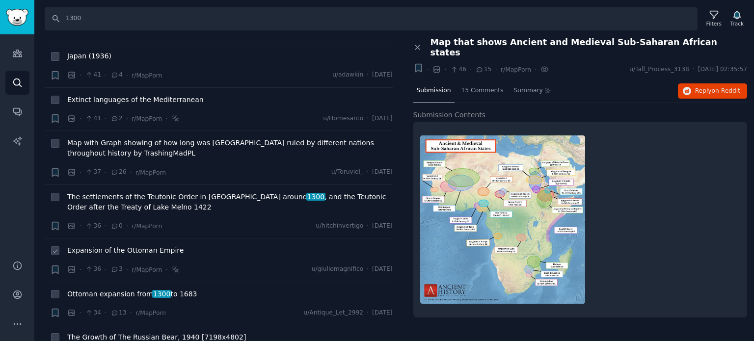
click at [104, 246] on span "Expansion of the Ottoman Empire" at bounding box center [125, 251] width 116 height 10
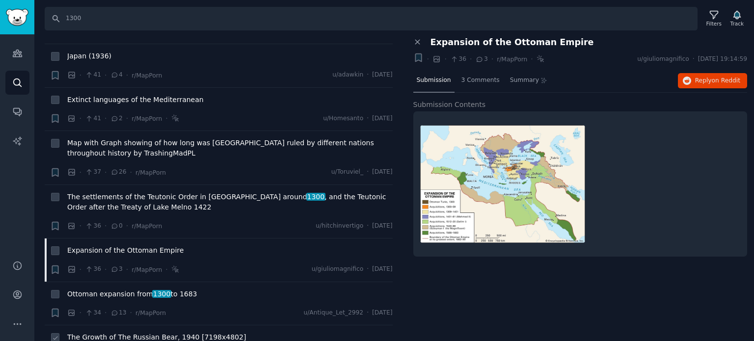
scroll to position [3094, 0]
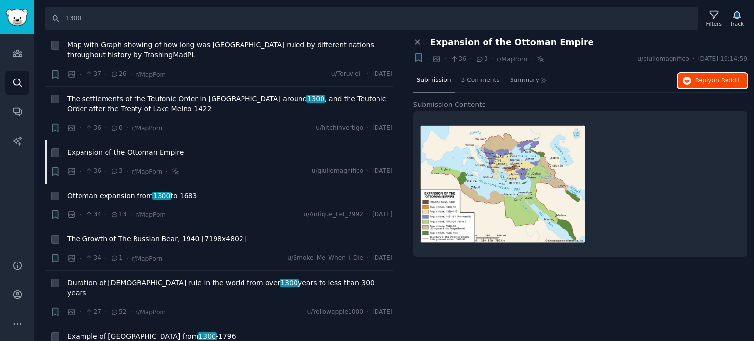
click at [695, 80] on button "Reply on Reddit" at bounding box center [712, 81] width 69 height 16
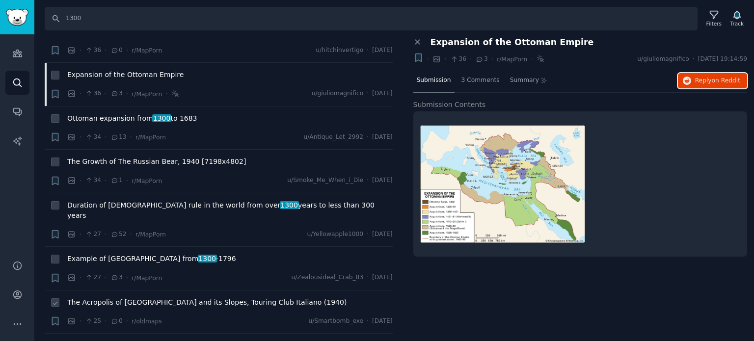
scroll to position [3193, 0]
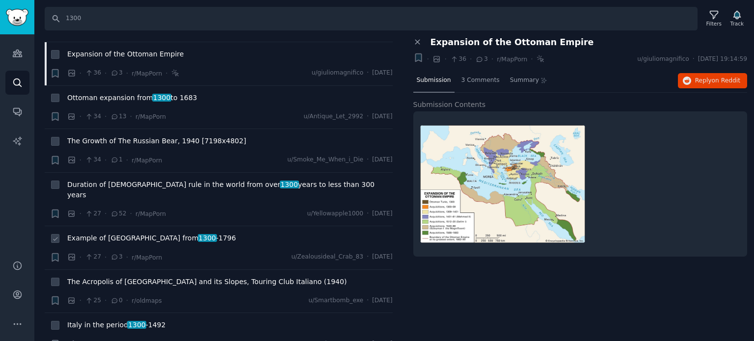
click at [108, 233] on span "Example of Russia from [DATE] -[DATE]" at bounding box center [151, 238] width 169 height 10
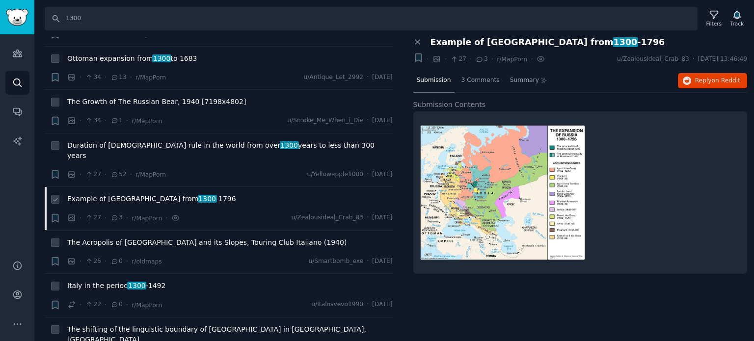
scroll to position [3291, 0]
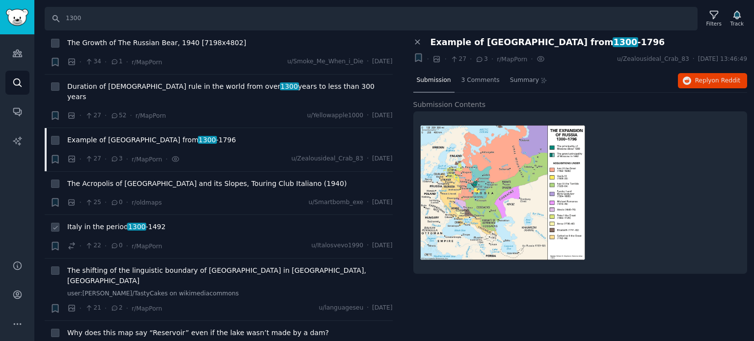
click at [112, 222] on span "Italy in the period [DATE] -[DATE]" at bounding box center [116, 227] width 98 height 10
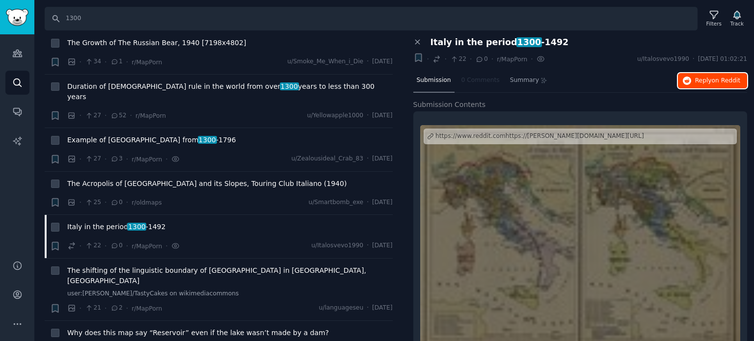
click at [699, 85] on button "Reply on Reddit" at bounding box center [712, 81] width 69 height 16
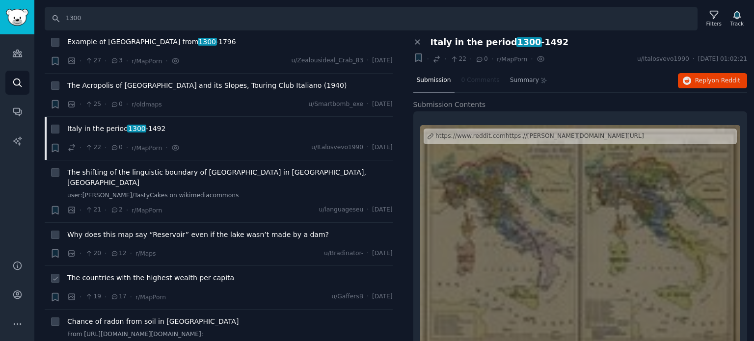
click at [99, 273] on span "The countries with the highest wealth per capita" at bounding box center [150, 278] width 167 height 10
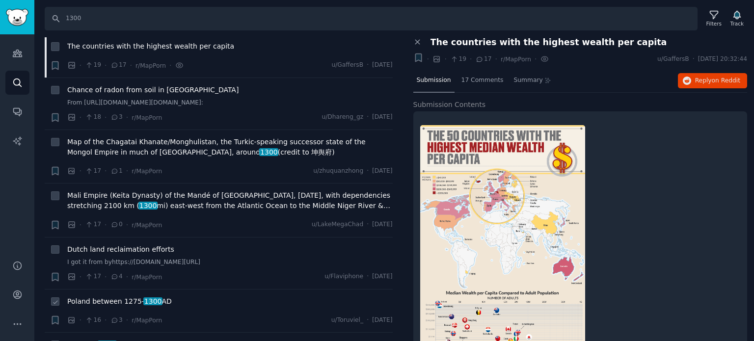
scroll to position [3635, 0]
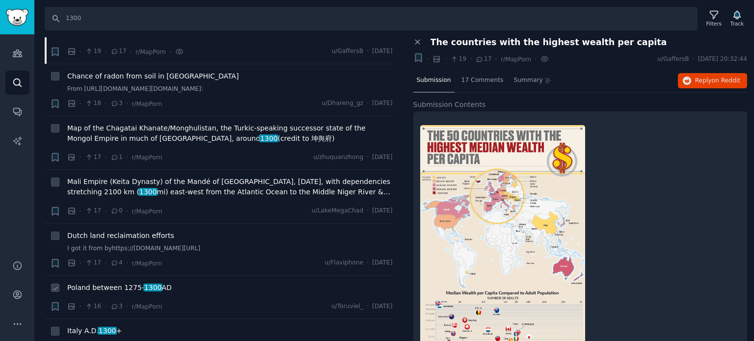
click at [114, 283] on span "Poland between [DATE]- [DATE]" at bounding box center [119, 288] width 105 height 10
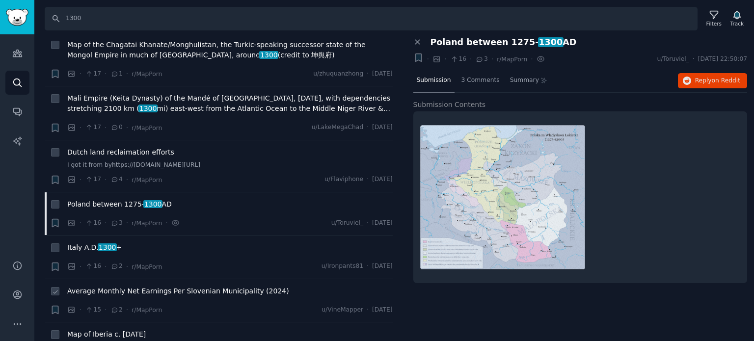
scroll to position [3733, 0]
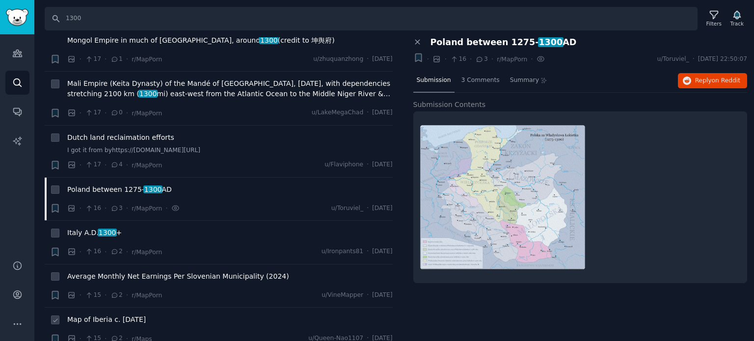
click at [95, 315] on span "Map of Iberia c. [DATE]" at bounding box center [106, 320] width 79 height 10
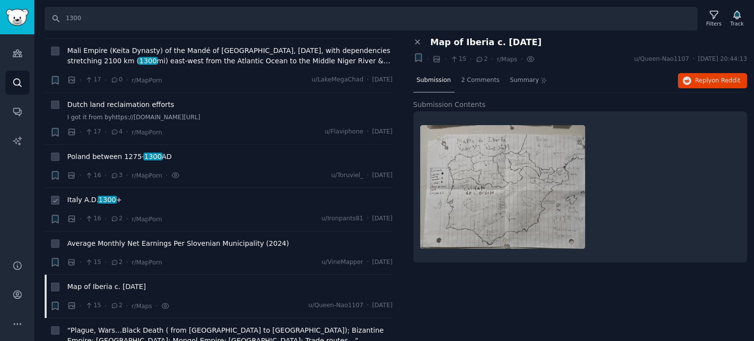
scroll to position [3782, 0]
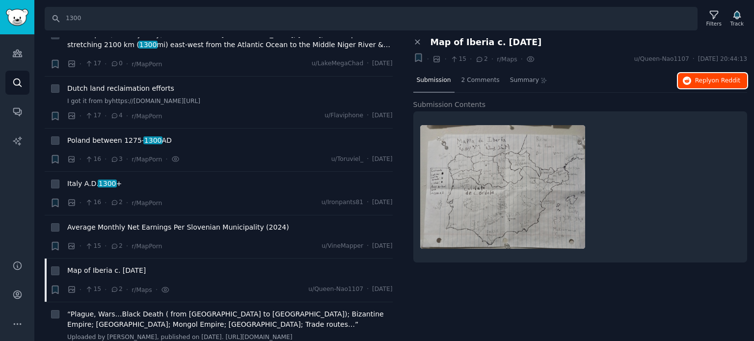
click at [692, 87] on button "Reply on Reddit" at bounding box center [712, 81] width 69 height 16
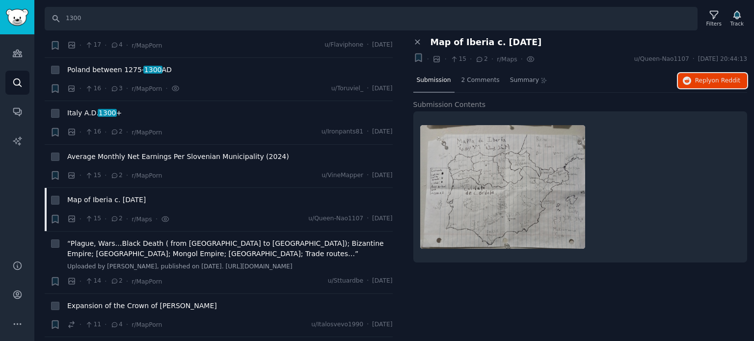
scroll to position [3979, 0]
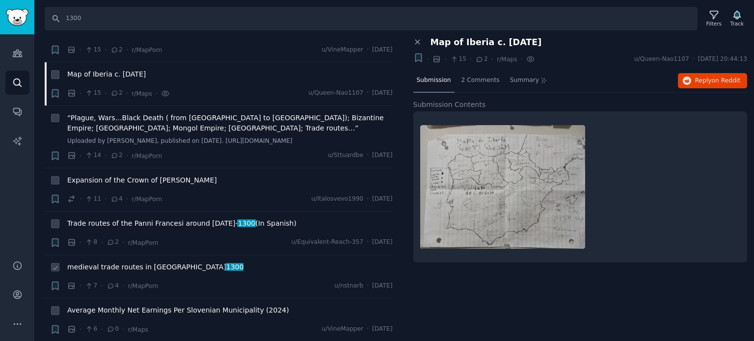
click at [112, 262] on span "medieval trade routes in [GEOGRAPHIC_DATA] 1300" at bounding box center [155, 267] width 176 height 10
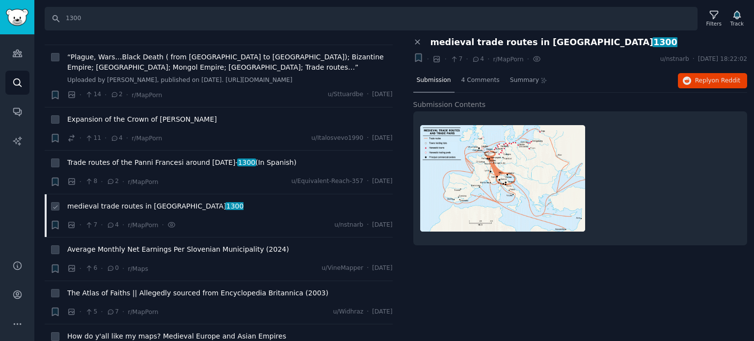
scroll to position [4077, 0]
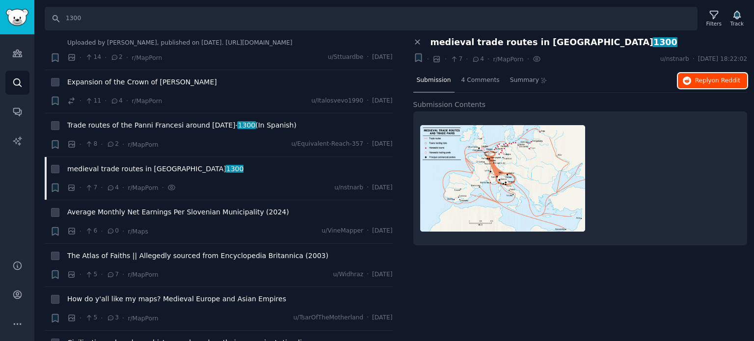
click at [692, 83] on icon "button" at bounding box center [687, 81] width 9 height 9
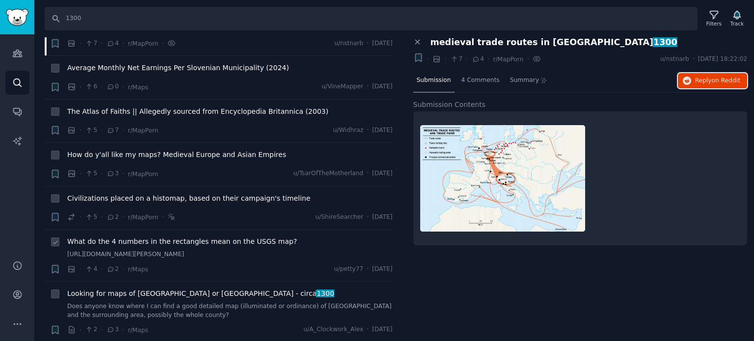
scroll to position [4224, 0]
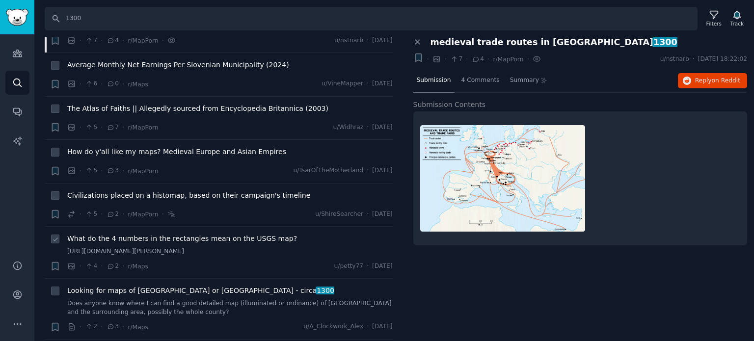
click at [115, 234] on span "What do the 4 numbers in the rectangles mean on the USGS map?" at bounding box center [182, 239] width 230 height 10
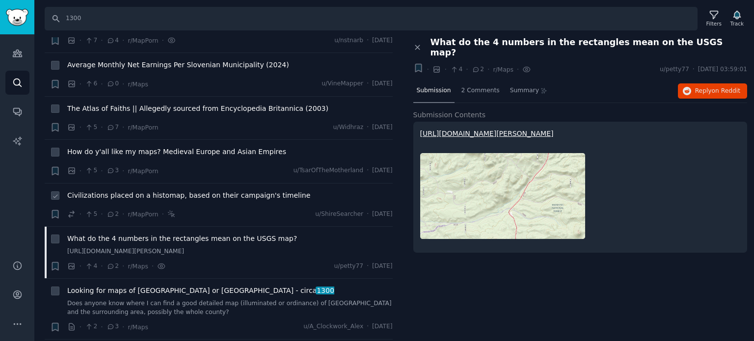
click at [112, 191] on span "Civilizations placed on a histomap, based on their campaign's timeline" at bounding box center [188, 196] width 243 height 10
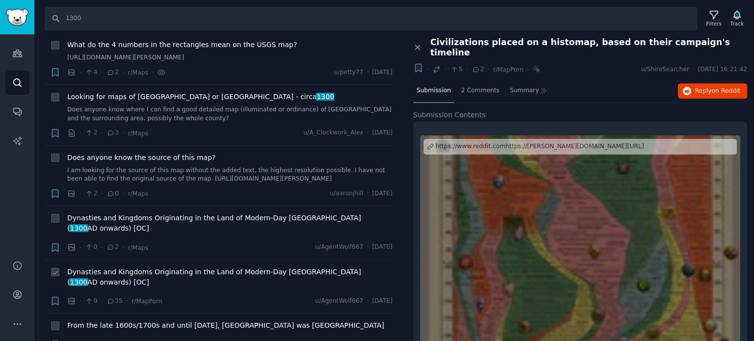
scroll to position [4454, 0]
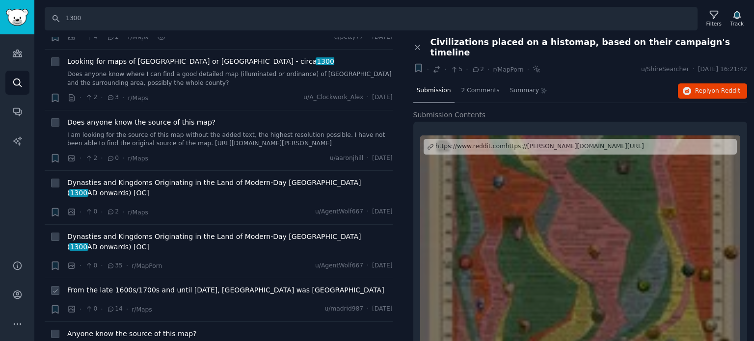
click at [115, 285] on span "From the late 1600s/1700s and until [DATE], [GEOGRAPHIC_DATA] was [GEOGRAPHIC_D…" at bounding box center [225, 290] width 317 height 10
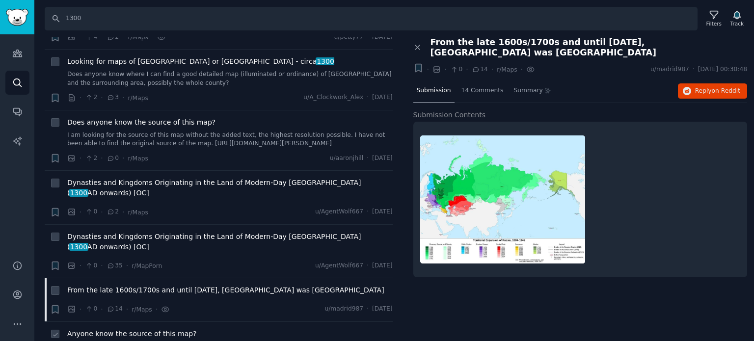
click at [88, 329] on span "Anyone know the source of this map?" at bounding box center [132, 334] width 130 height 10
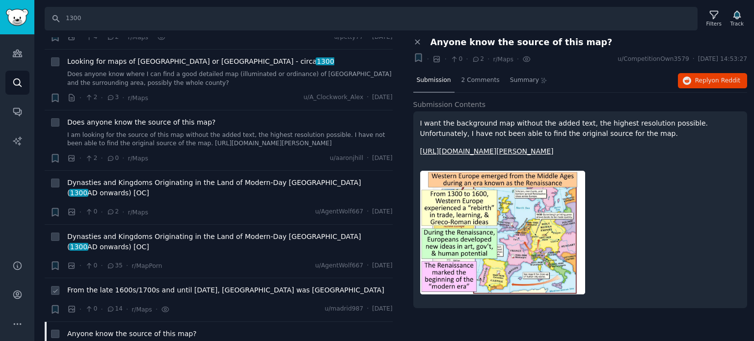
click at [108, 285] on span "From the late 1600s/1700s and until [DATE], [GEOGRAPHIC_DATA] was [GEOGRAPHIC_D…" at bounding box center [225, 290] width 317 height 10
